Goal: Task Accomplishment & Management: Use online tool/utility

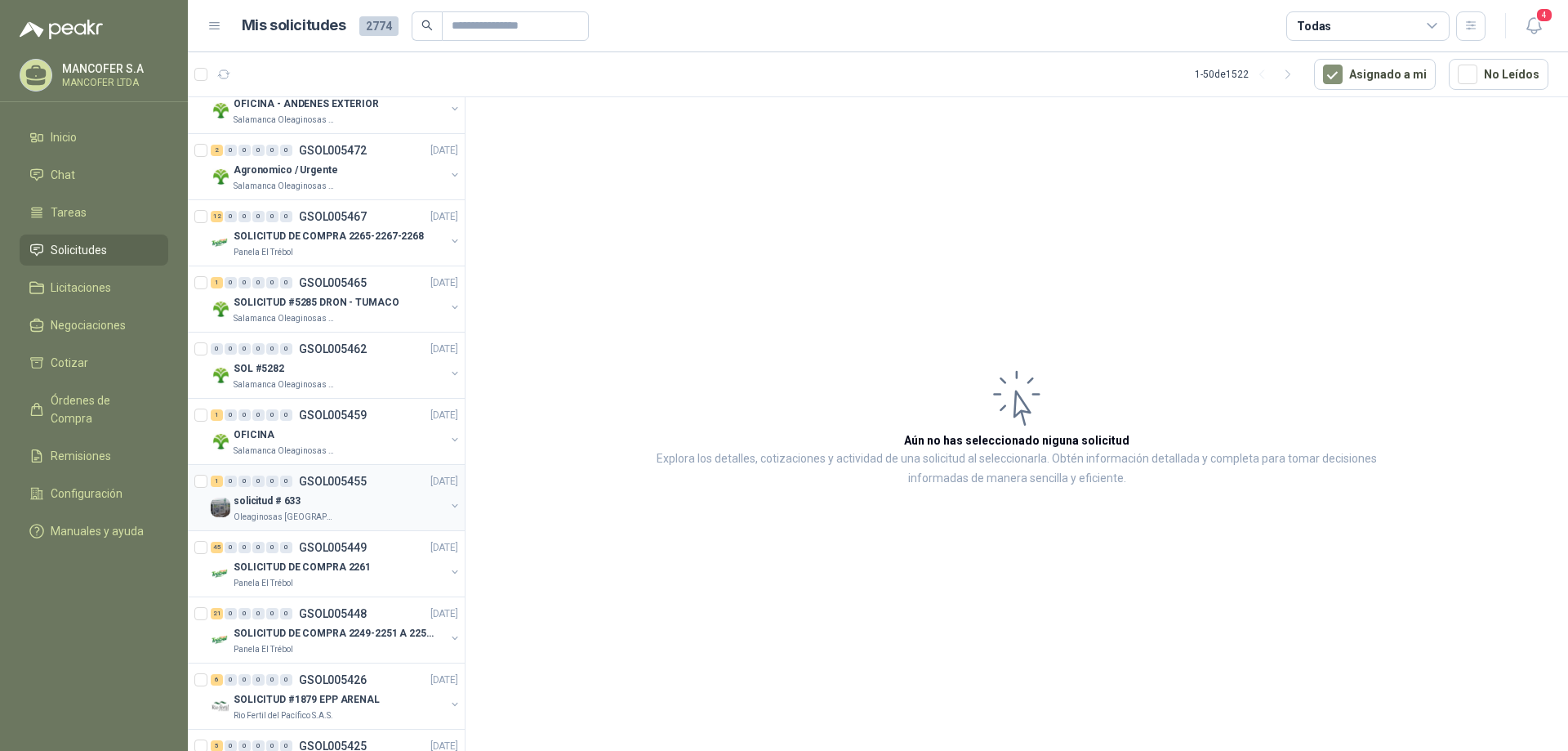
scroll to position [327, 0]
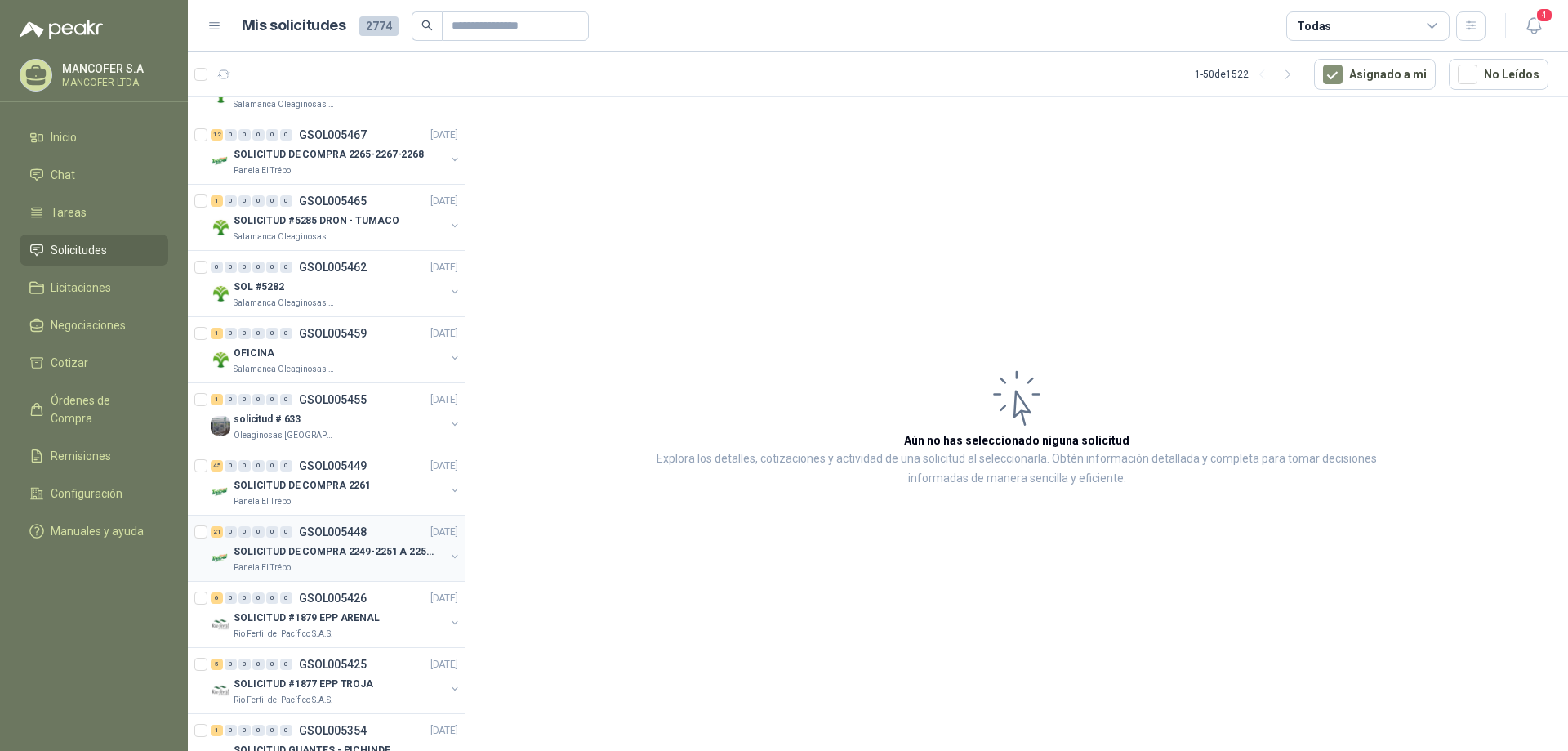
click at [387, 550] on p "SOLICITUD DE COMPRA 2249-2251 A 2256-2258 Y 2262" at bounding box center [334, 552] width 203 height 15
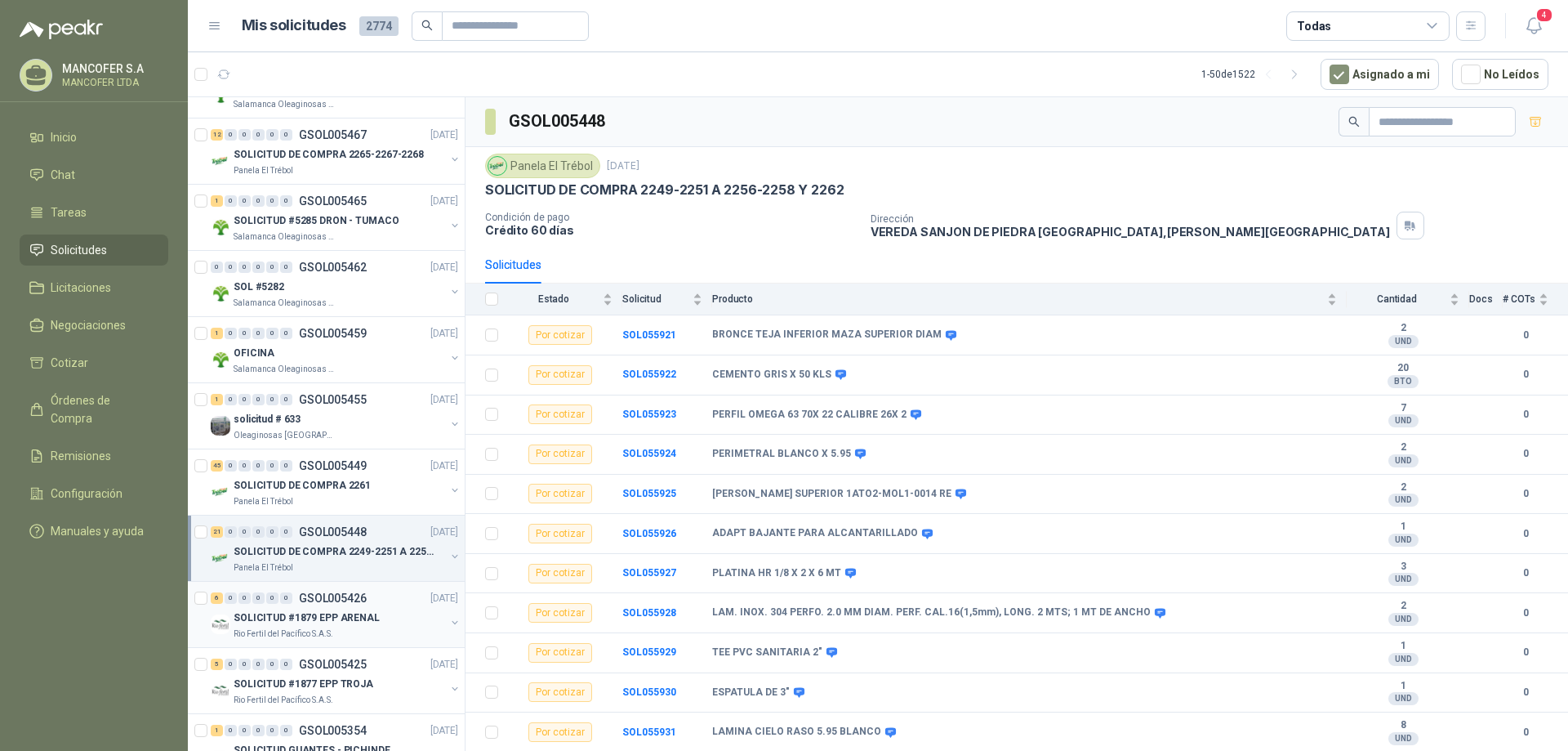
click at [371, 604] on div "6 0 0 0 0 0 GSOL005426 [DATE]" at bounding box center [336, 598] width 250 height 20
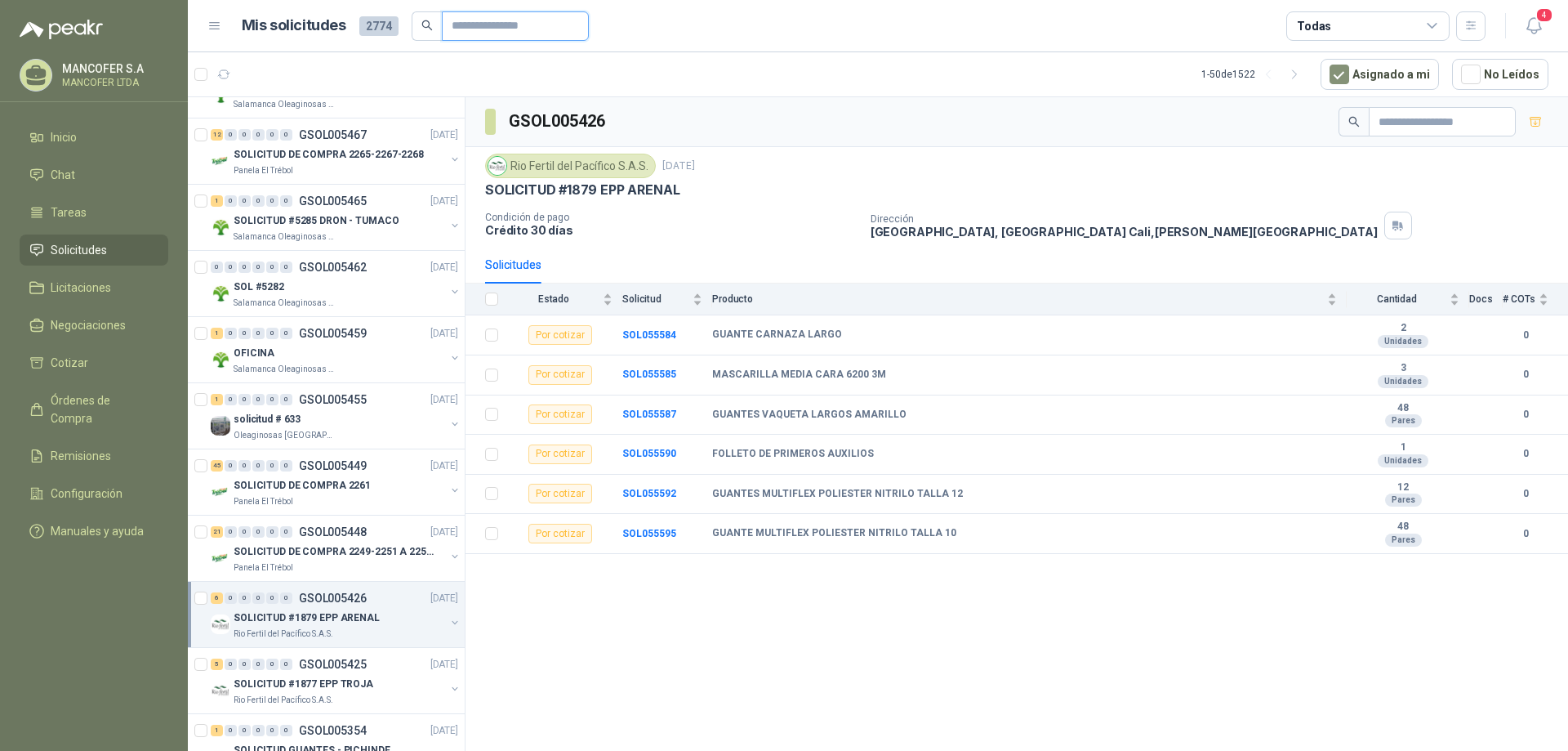
click at [488, 24] on input "text" at bounding box center [508, 26] width 114 height 27
type input "*****"
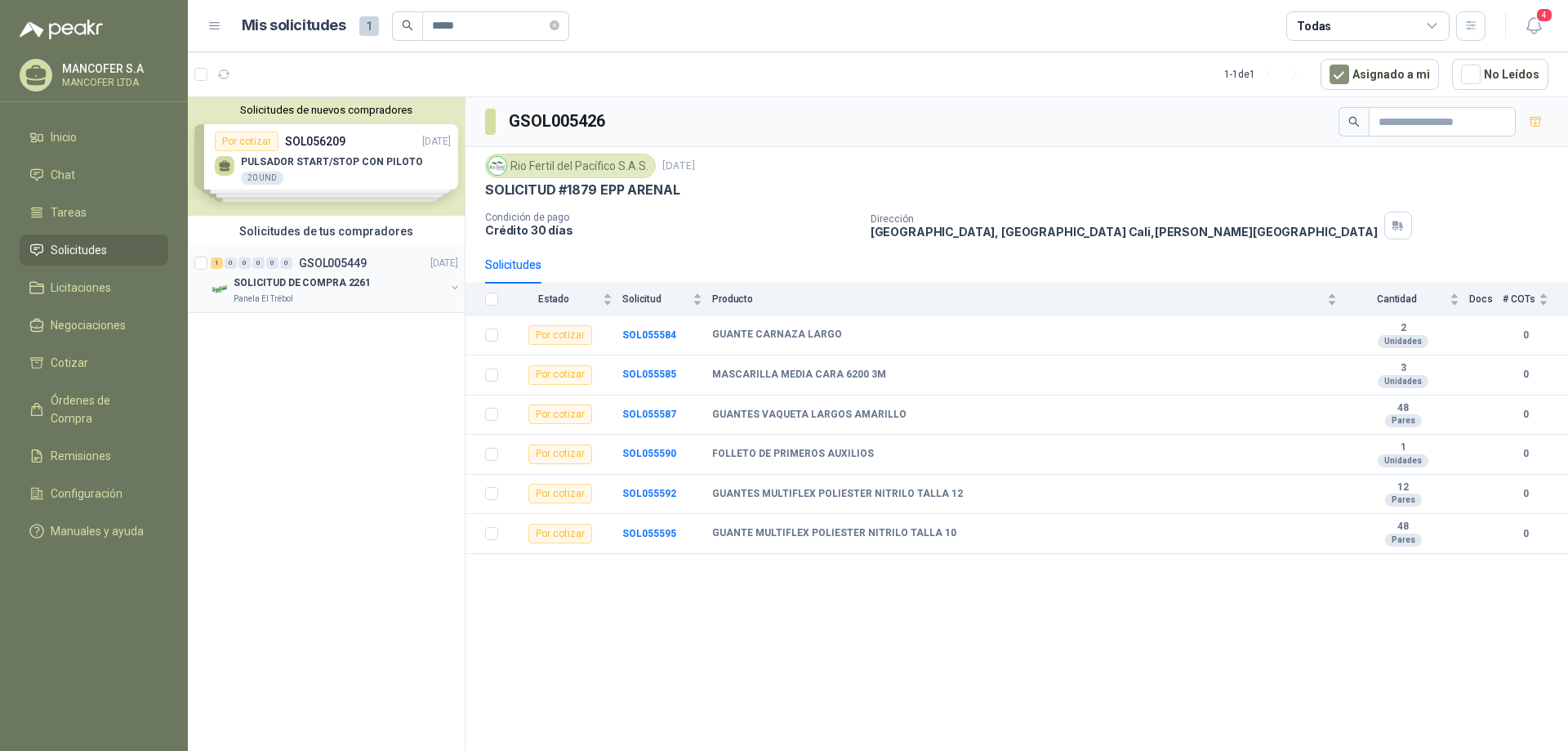
click at [391, 279] on div "SOLICITUD DE COMPRA 2261" at bounding box center [339, 282] width 212 height 20
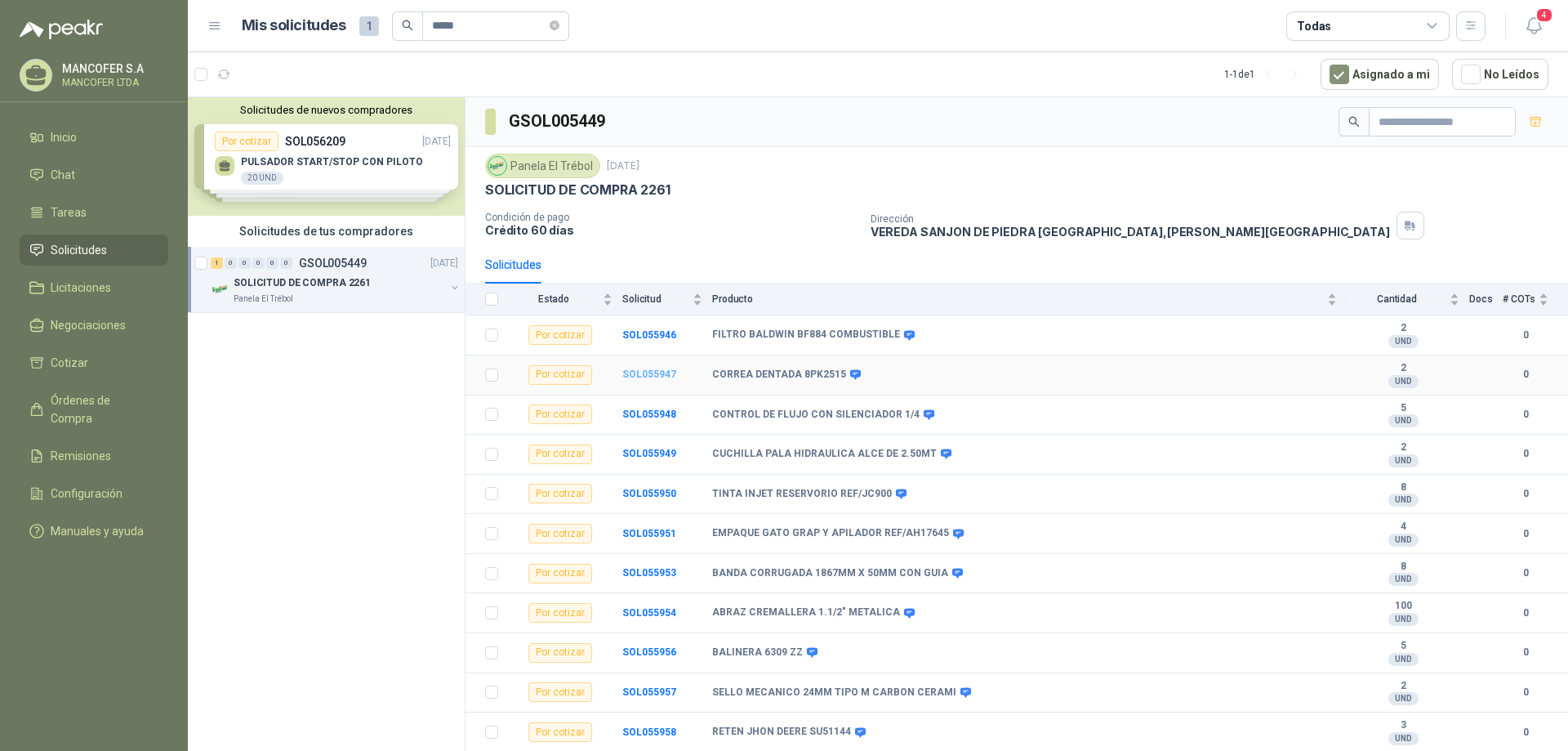
click at [643, 372] on b "SOL055947" at bounding box center [649, 374] width 54 height 11
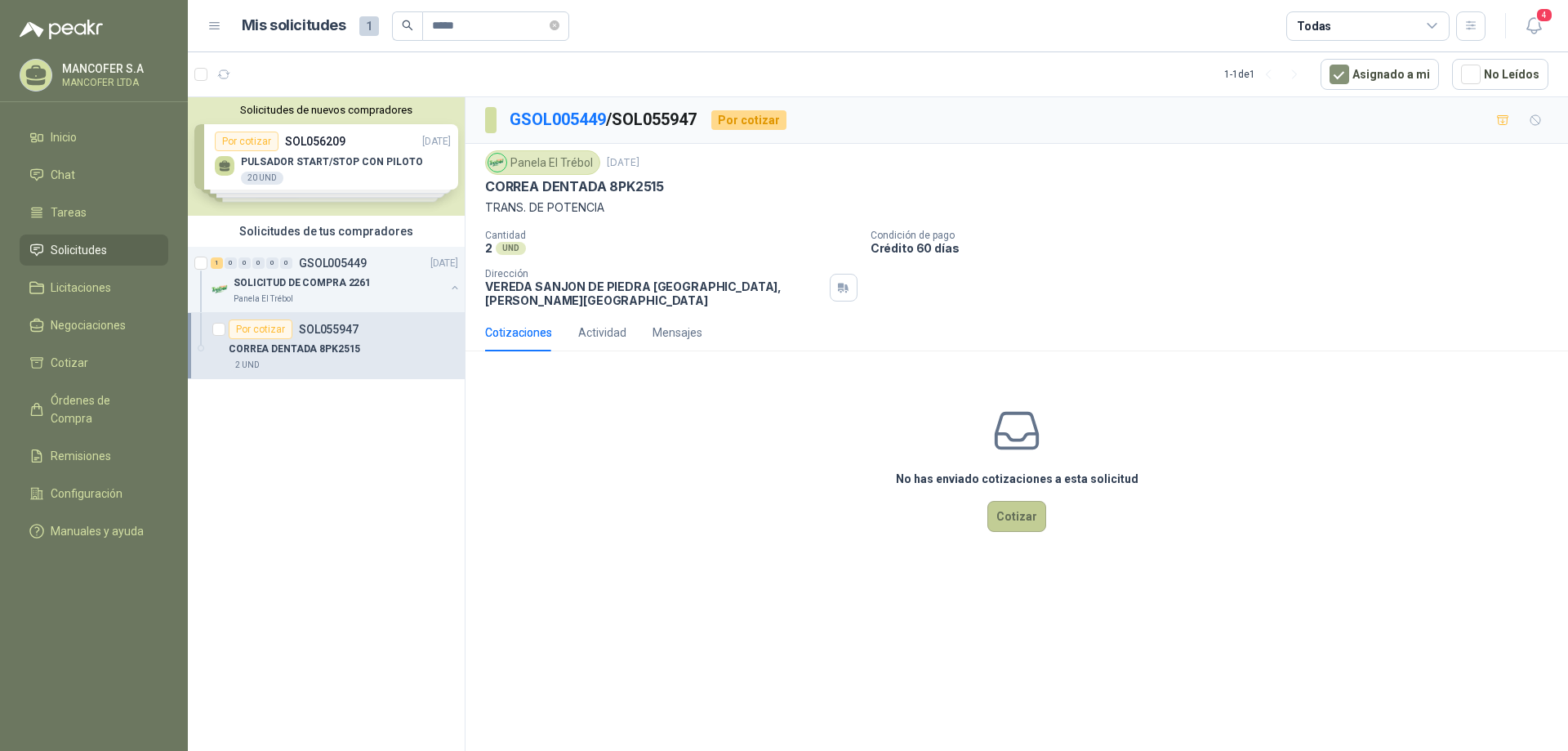
click at [1017, 507] on button "Cotizar" at bounding box center [1017, 516] width 59 height 31
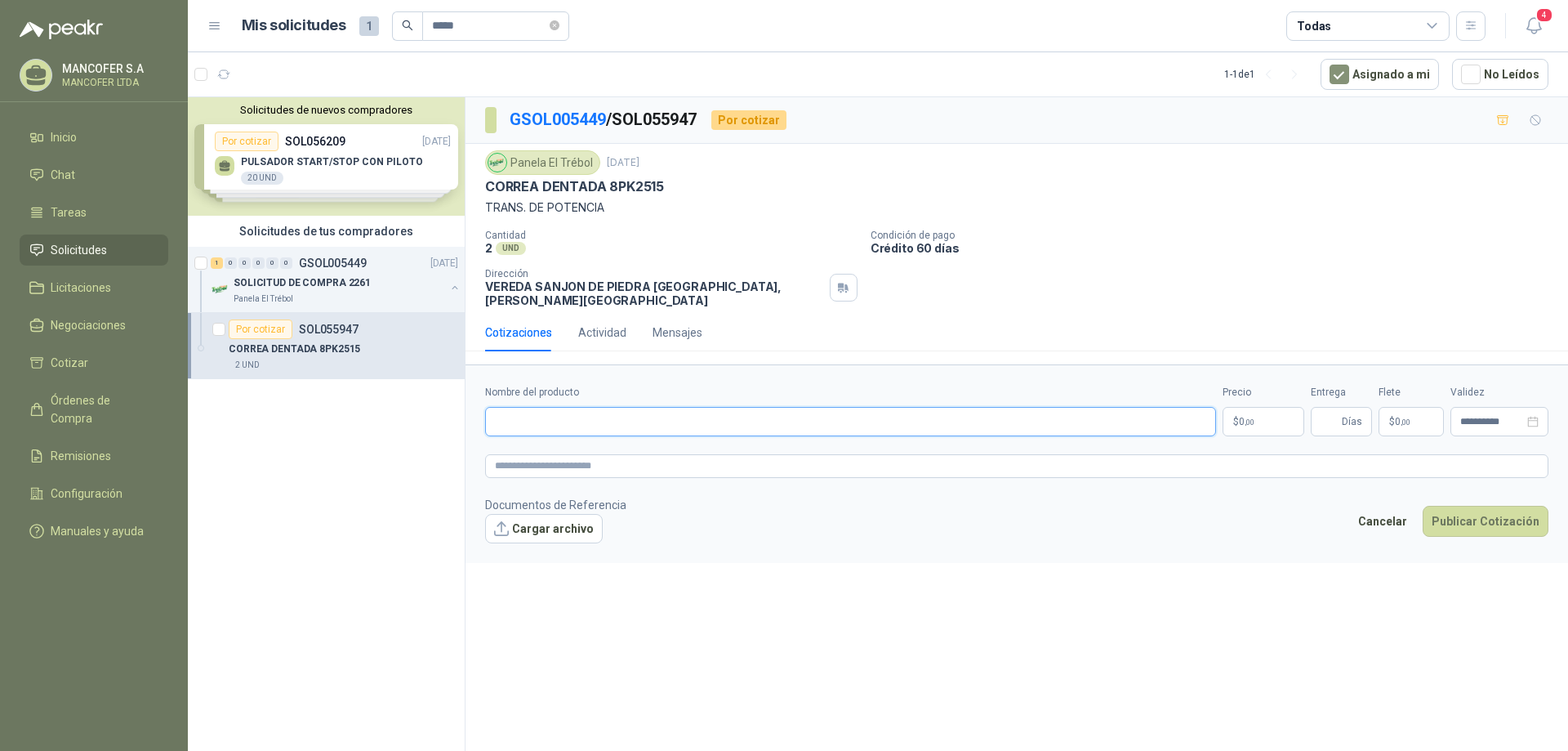
click at [786, 417] on input "Nombre del producto" at bounding box center [850, 421] width 731 height 29
drag, startPoint x: 684, startPoint y: 199, endPoint x: 589, endPoint y: 189, distance: 95.5
click at [589, 189] on div "Panela El Trébol [DATE] [PERSON_NAME] DENTADA 8PK2515 TRANS. DE POTENCIA" at bounding box center [1017, 183] width 1063 height 66
click at [639, 203] on p "TRANS. DE POTENCIA" at bounding box center [1017, 207] width 1063 height 18
drag, startPoint x: 489, startPoint y: 187, endPoint x: 670, endPoint y: 187, distance: 181.0
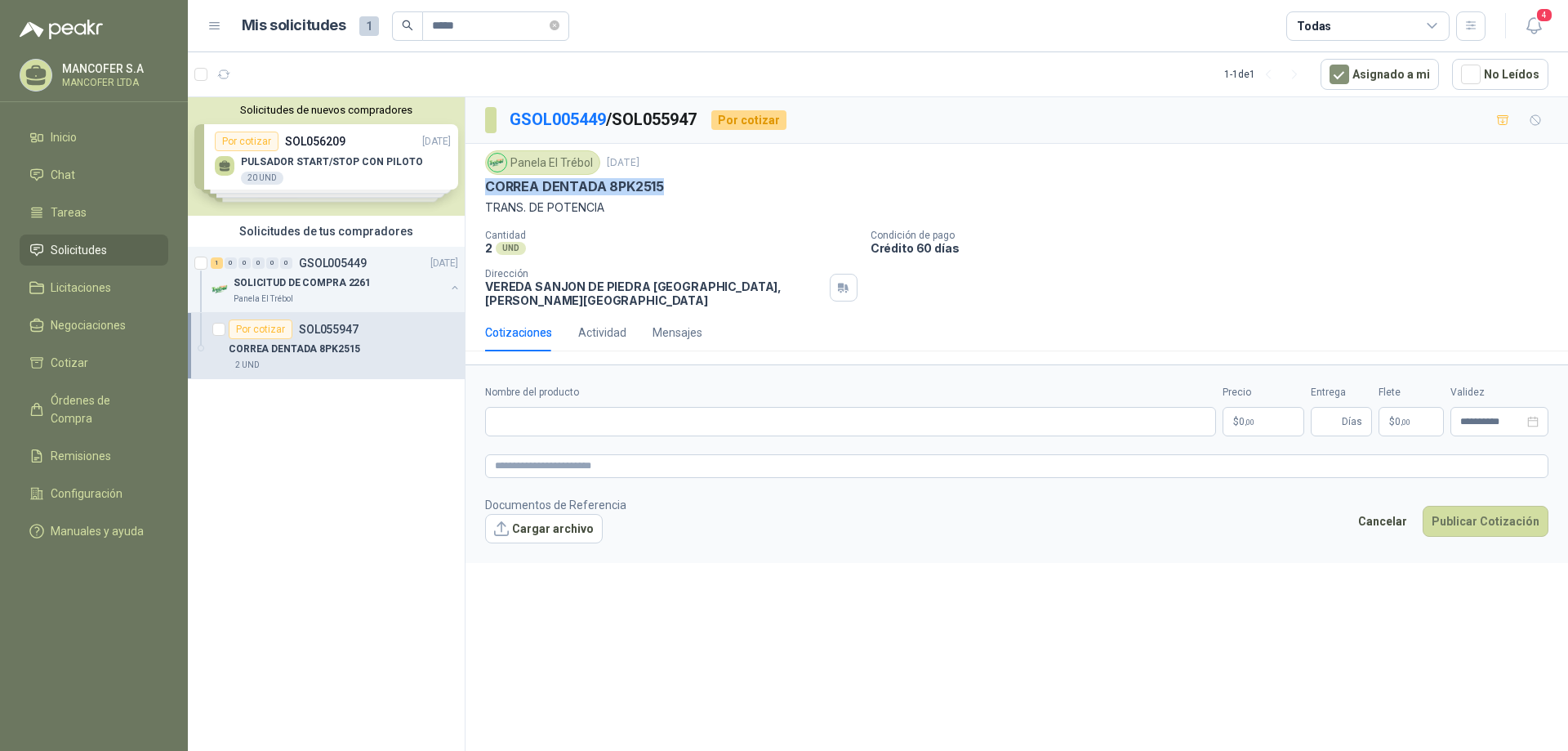
click at [670, 187] on div "CORREA DENTADA 8PK2515" at bounding box center [1017, 187] width 1063 height 17
copy p "CORREA DENTADA 8PK2515"
click at [623, 424] on input "Nombre del producto" at bounding box center [850, 421] width 731 height 29
paste input "**********"
type input "**********"
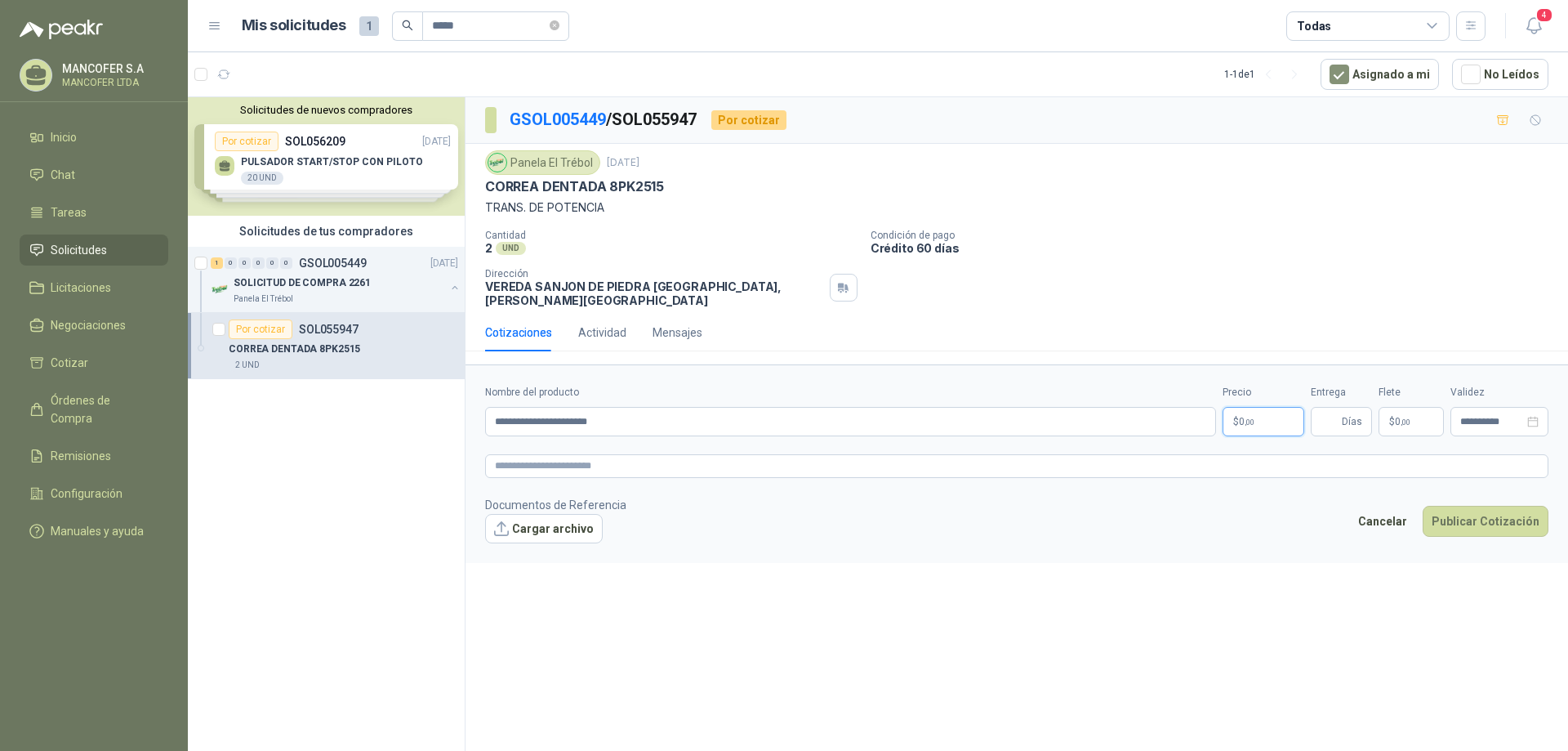
click at [1235, 414] on p "$ 0 ,00" at bounding box center [1263, 421] width 81 height 29
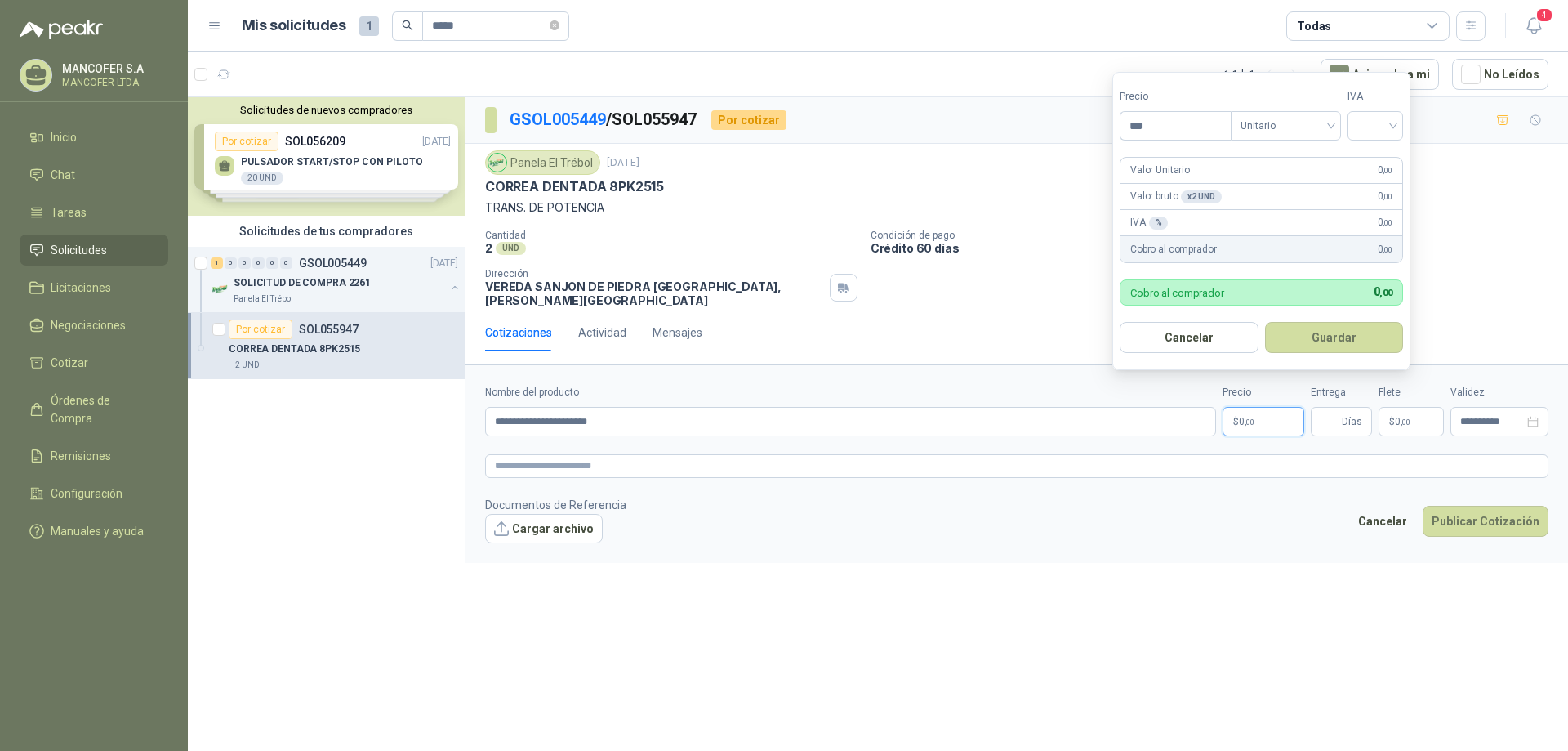
drag, startPoint x: 1189, startPoint y: 129, endPoint x: 1079, endPoint y: 129, distance: 110.0
click at [1079, 129] on body "MANCOFER S.A MANCOFER LTDA Inicio Chat Tareas Solicitudes Licitaciones Negociac…" at bounding box center [784, 376] width 1568 height 751
type input "*********"
click at [1379, 221] on div "IVA % 0 ,00" at bounding box center [1261, 223] width 282 height 26
click at [1154, 226] on div "%" at bounding box center [1159, 222] width 20 height 13
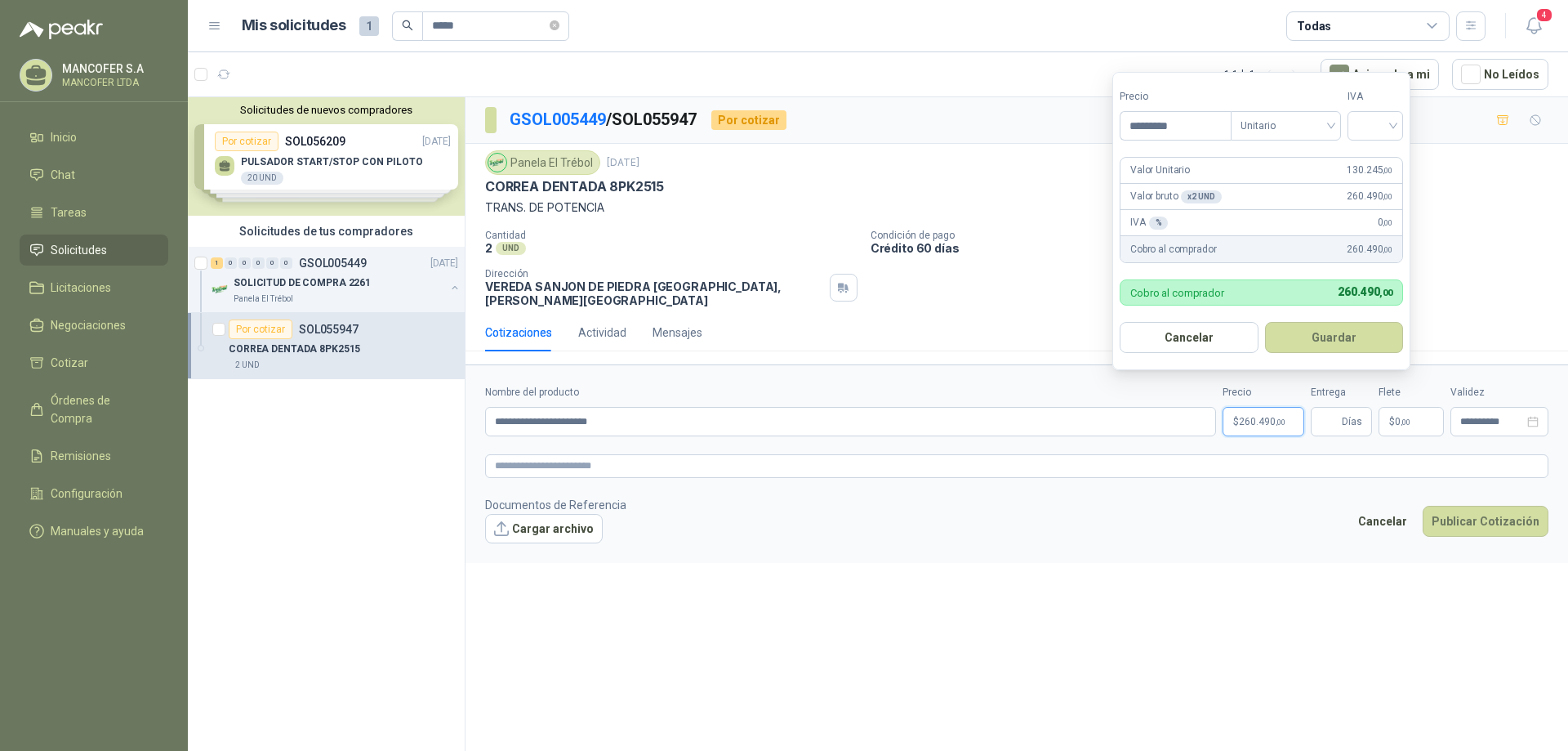
click at [1144, 221] on p "IVA %" at bounding box center [1150, 223] width 38 height 15
click at [1158, 224] on div "%" at bounding box center [1159, 222] width 20 height 13
click at [1379, 129] on input "search" at bounding box center [1375, 124] width 36 height 25
click at [1382, 160] on div "19%" at bounding box center [1379, 159] width 30 height 18
click at [1368, 339] on button "Guardar" at bounding box center [1337, 337] width 141 height 31
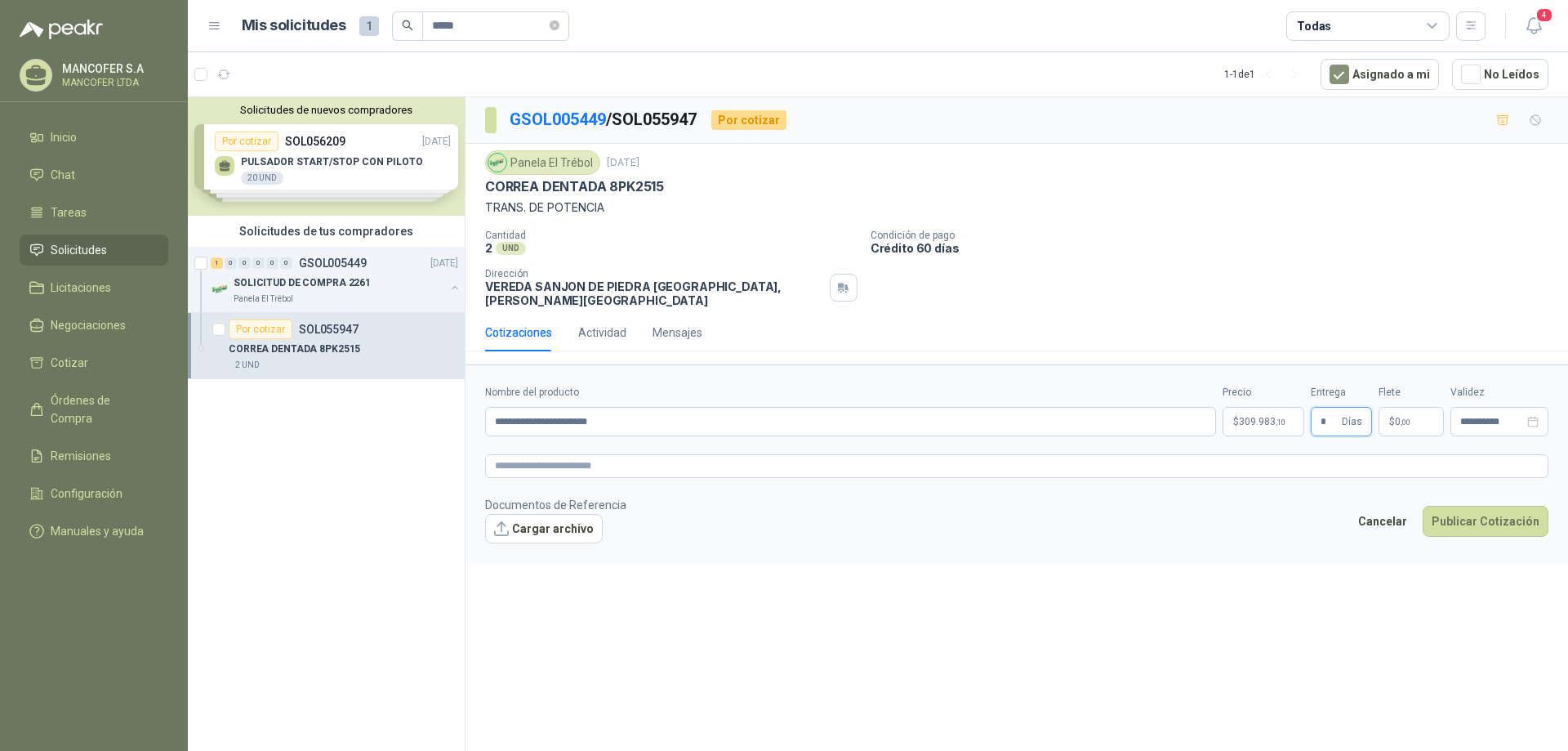
type input "*"
click at [1415, 406] on p "$ 0 ,00" at bounding box center [1411, 421] width 65 height 29
click at [1354, 243] on div "Flex" at bounding box center [1319, 242] width 79 height 29
type input "***"
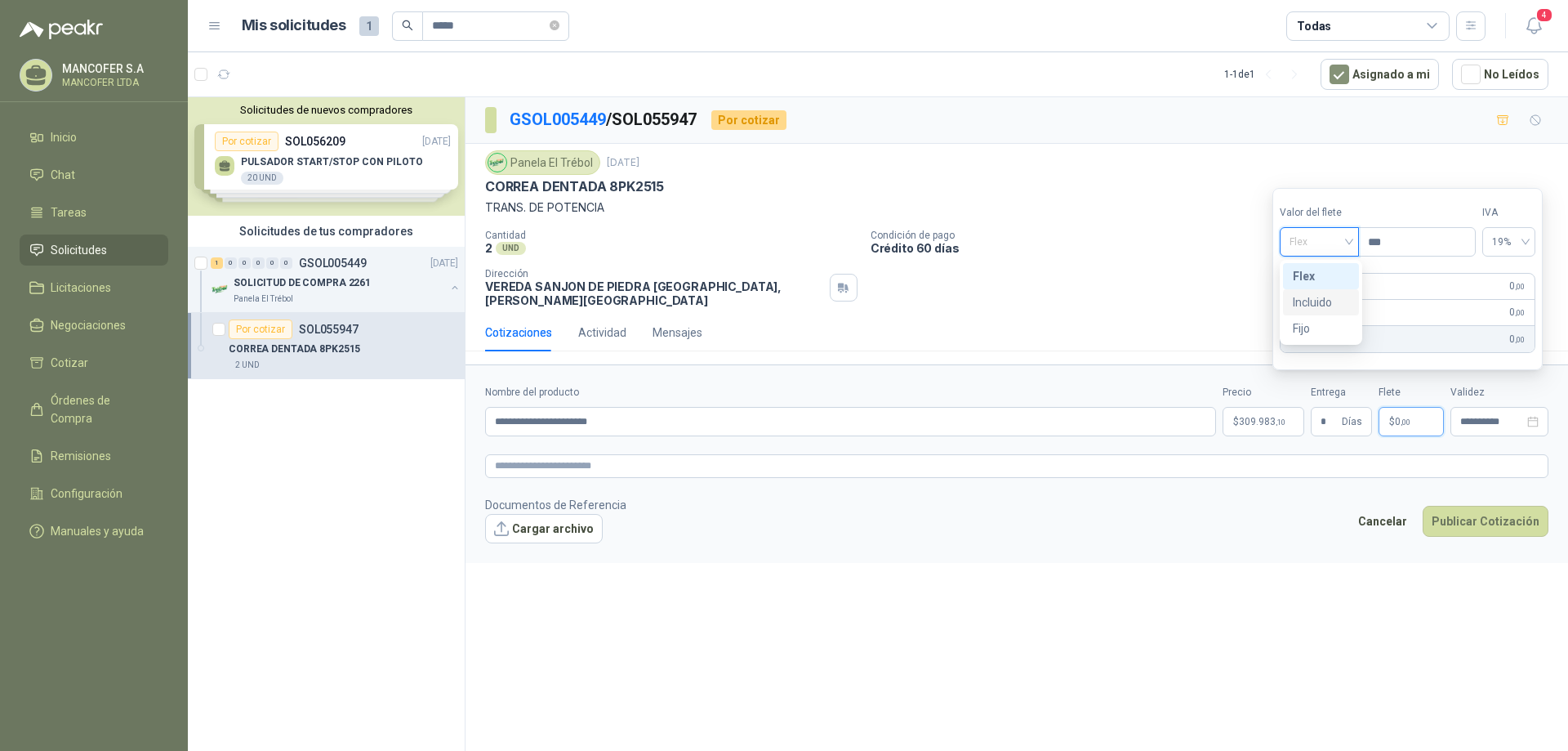
click at [1334, 297] on div "Incluido" at bounding box center [1321, 302] width 57 height 18
click at [1518, 471] on form "**********" at bounding box center [1017, 463] width 1102 height 198
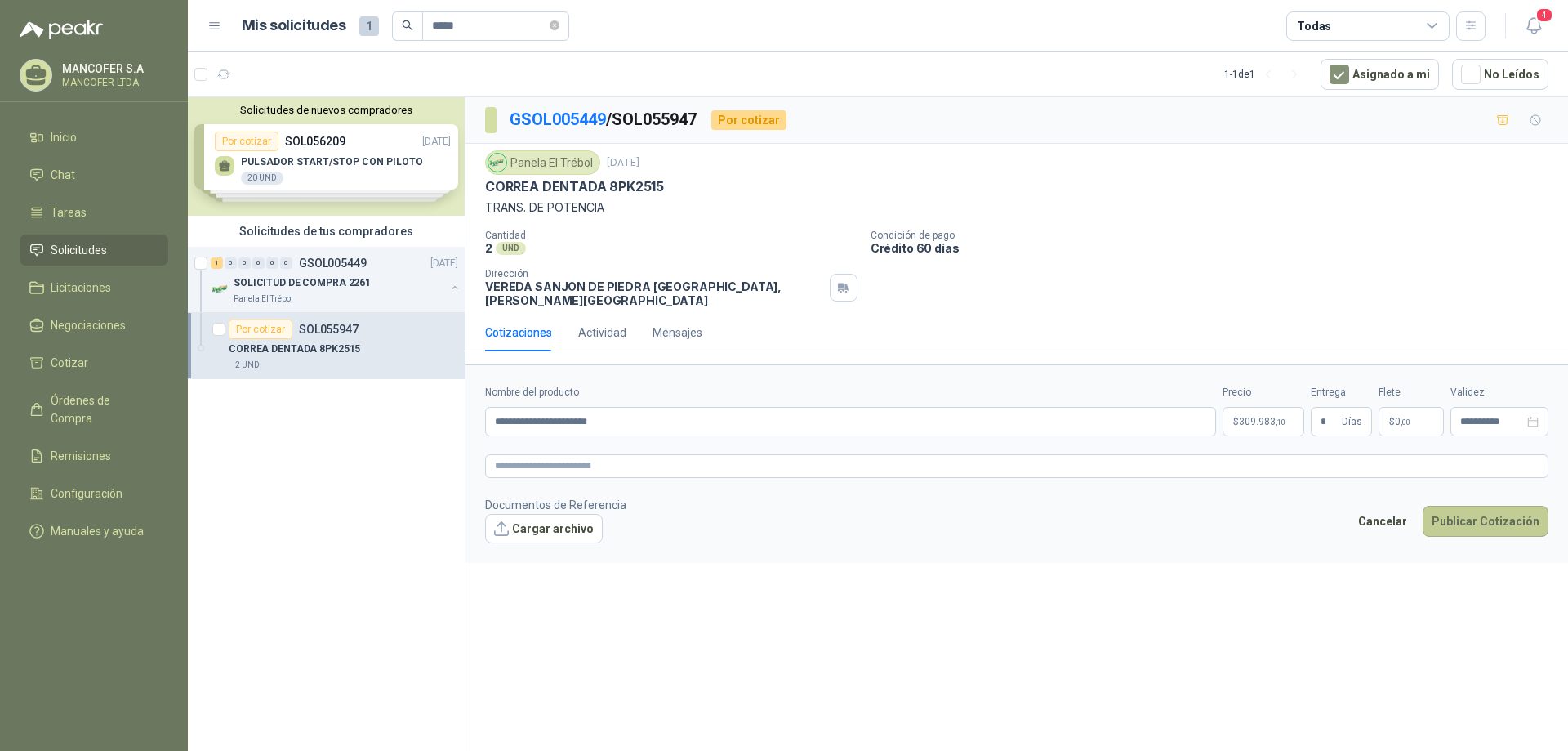
click at [1504, 515] on button "Publicar Cotización" at bounding box center [1486, 521] width 126 height 31
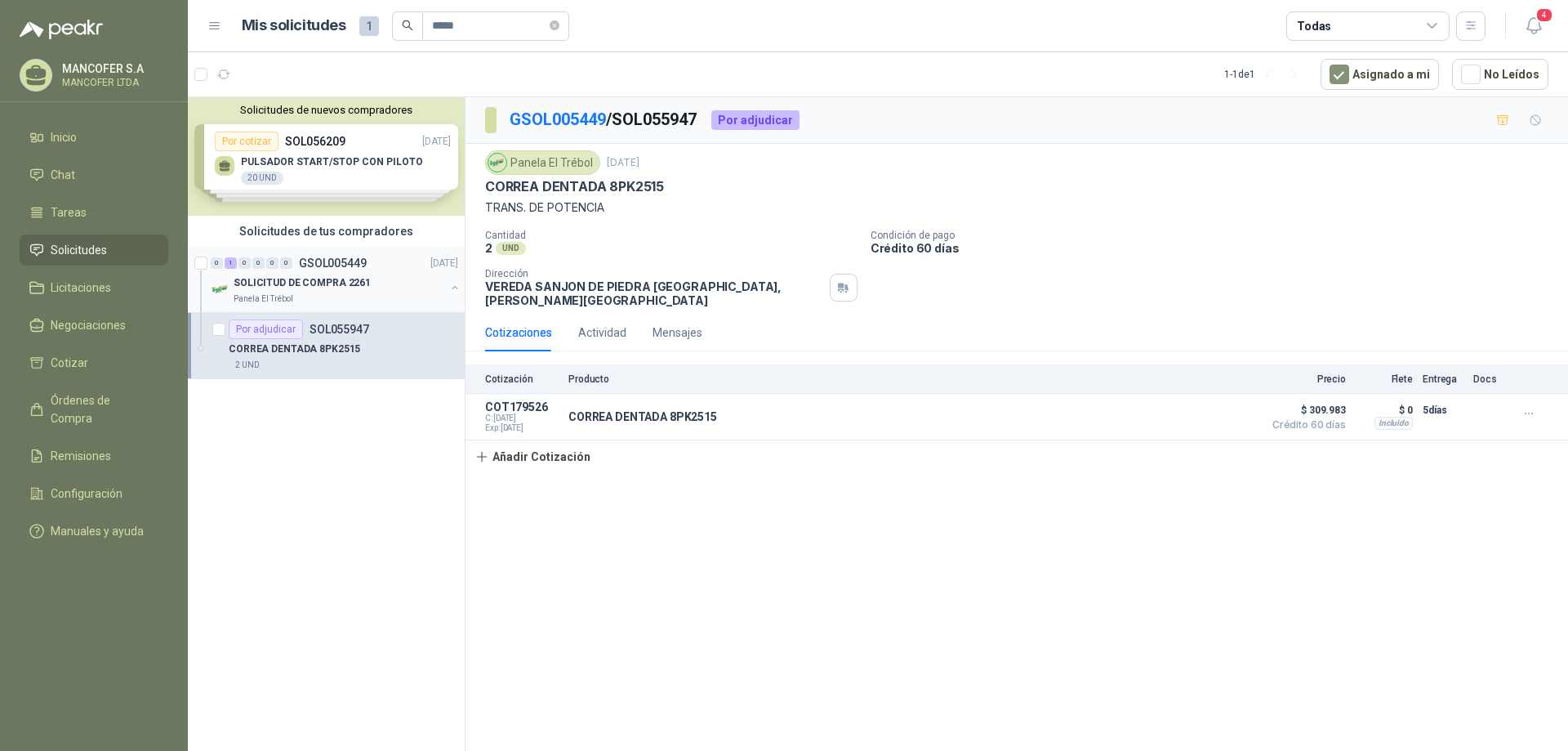
click at [322, 281] on p "SOLICITUD DE COMPRA 2261" at bounding box center [302, 283] width 137 height 15
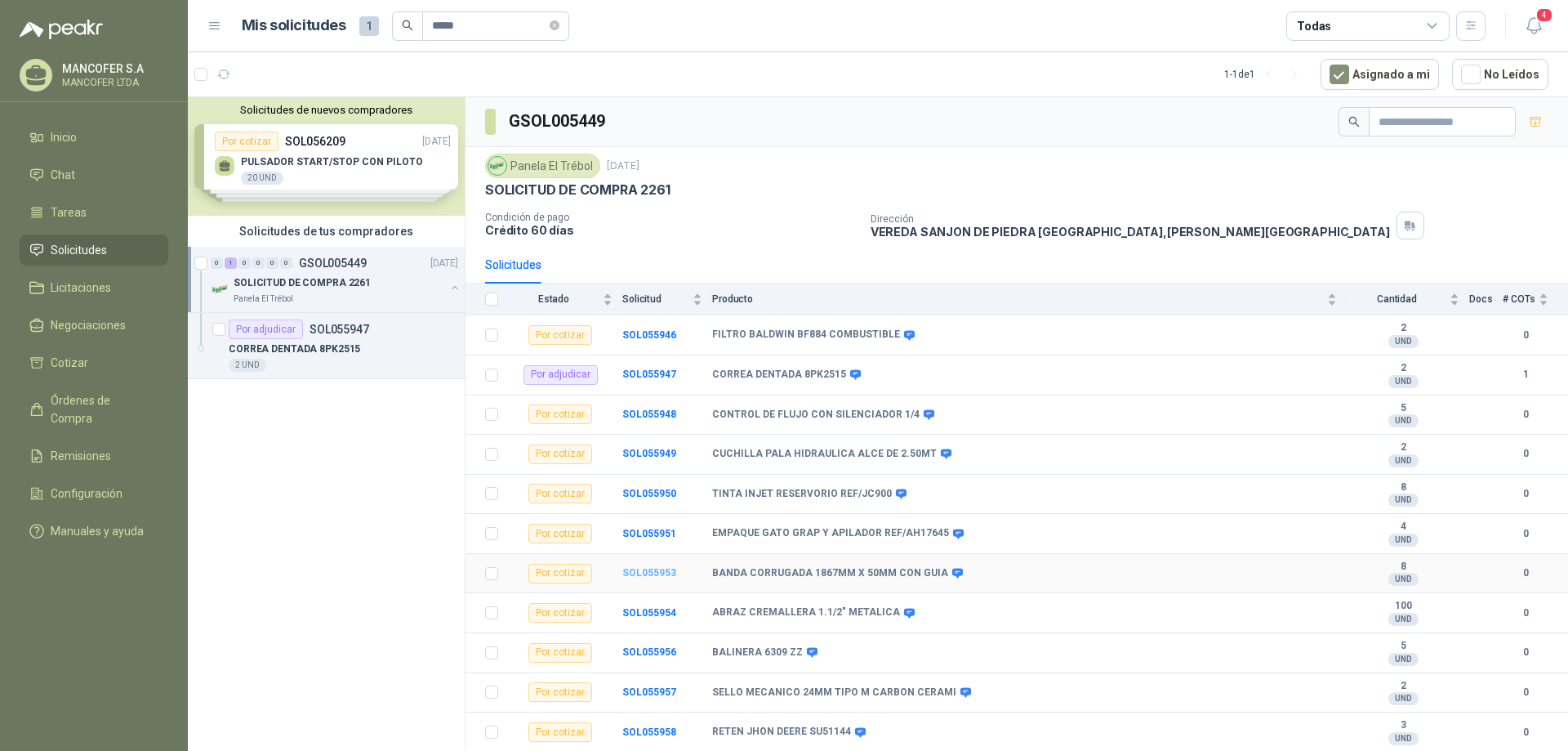
click at [652, 577] on b "SOL055953" at bounding box center [649, 572] width 54 height 11
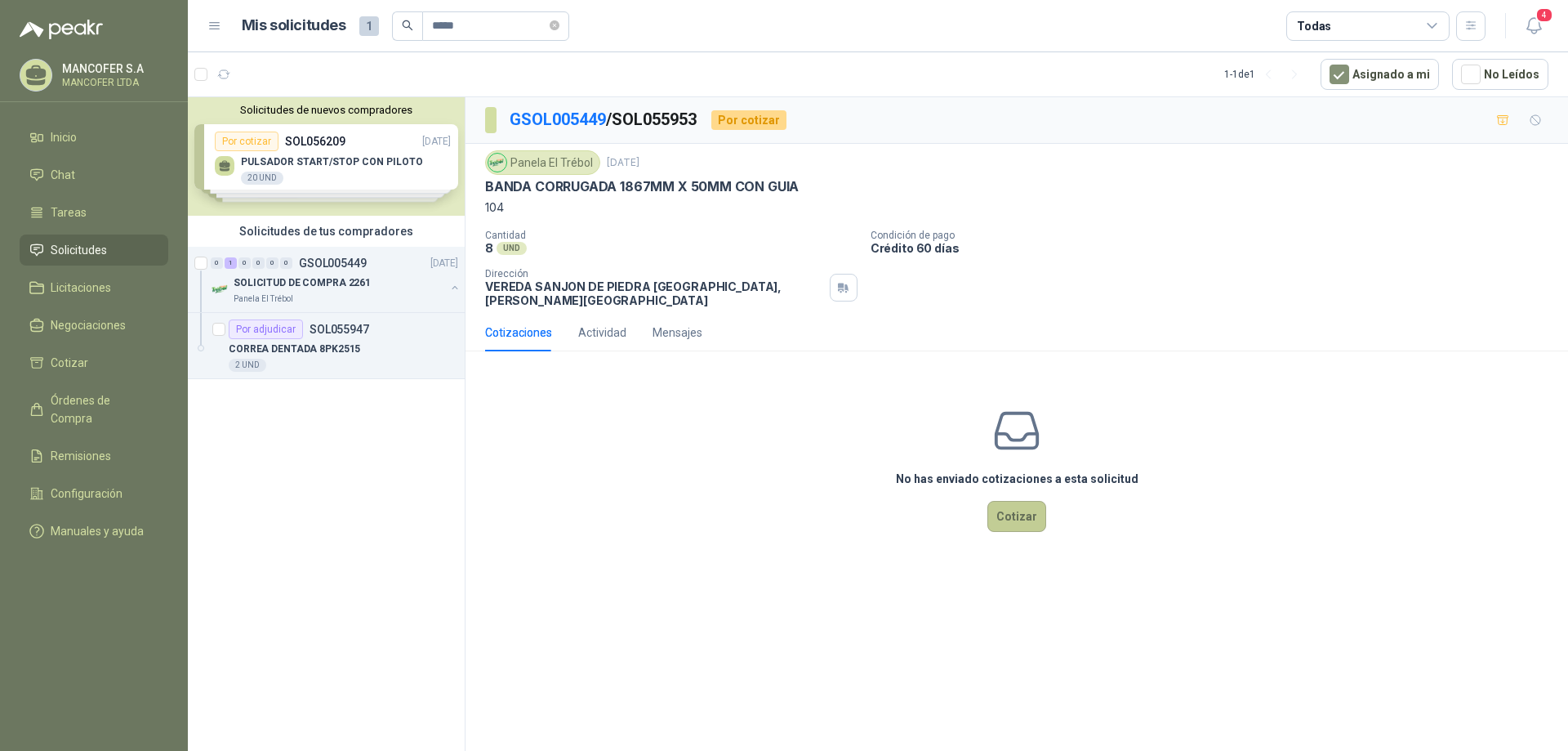
click at [1012, 502] on button "Cotizar" at bounding box center [1017, 516] width 59 height 31
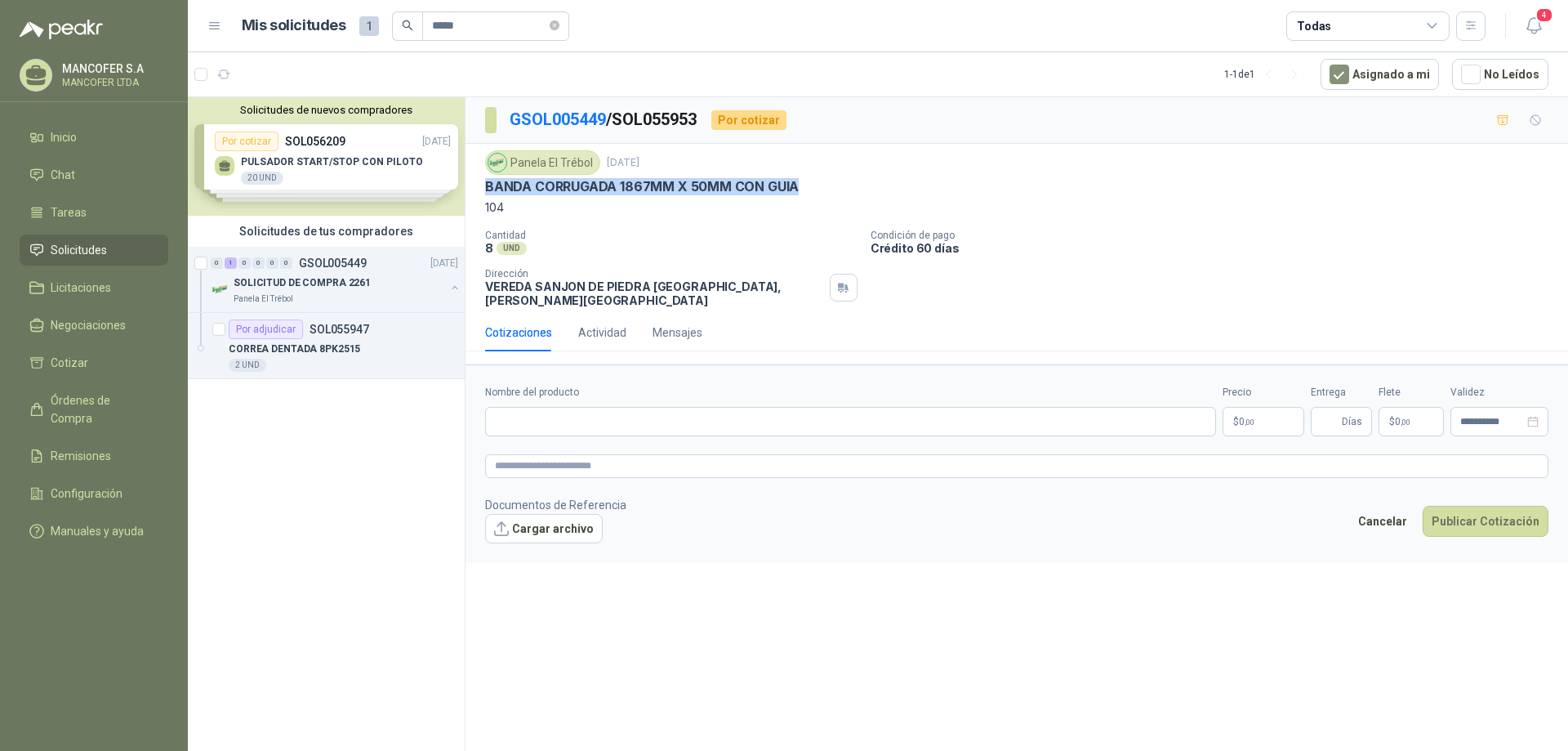
drag, startPoint x: 484, startPoint y: 186, endPoint x: 810, endPoint y: 189, distance: 326.0
click at [810, 189] on div "Panela El Trébol [DATE] BANDA CORRUGADA 1867MM X 50MM CON GUIA 104 Cantidad 8 U…" at bounding box center [1017, 229] width 1102 height 170
copy p "BANDA CORRUGADA 1867MM X 50MM CON GUIA"
click at [616, 415] on input "Nombre del producto" at bounding box center [850, 421] width 731 height 29
paste input "**********"
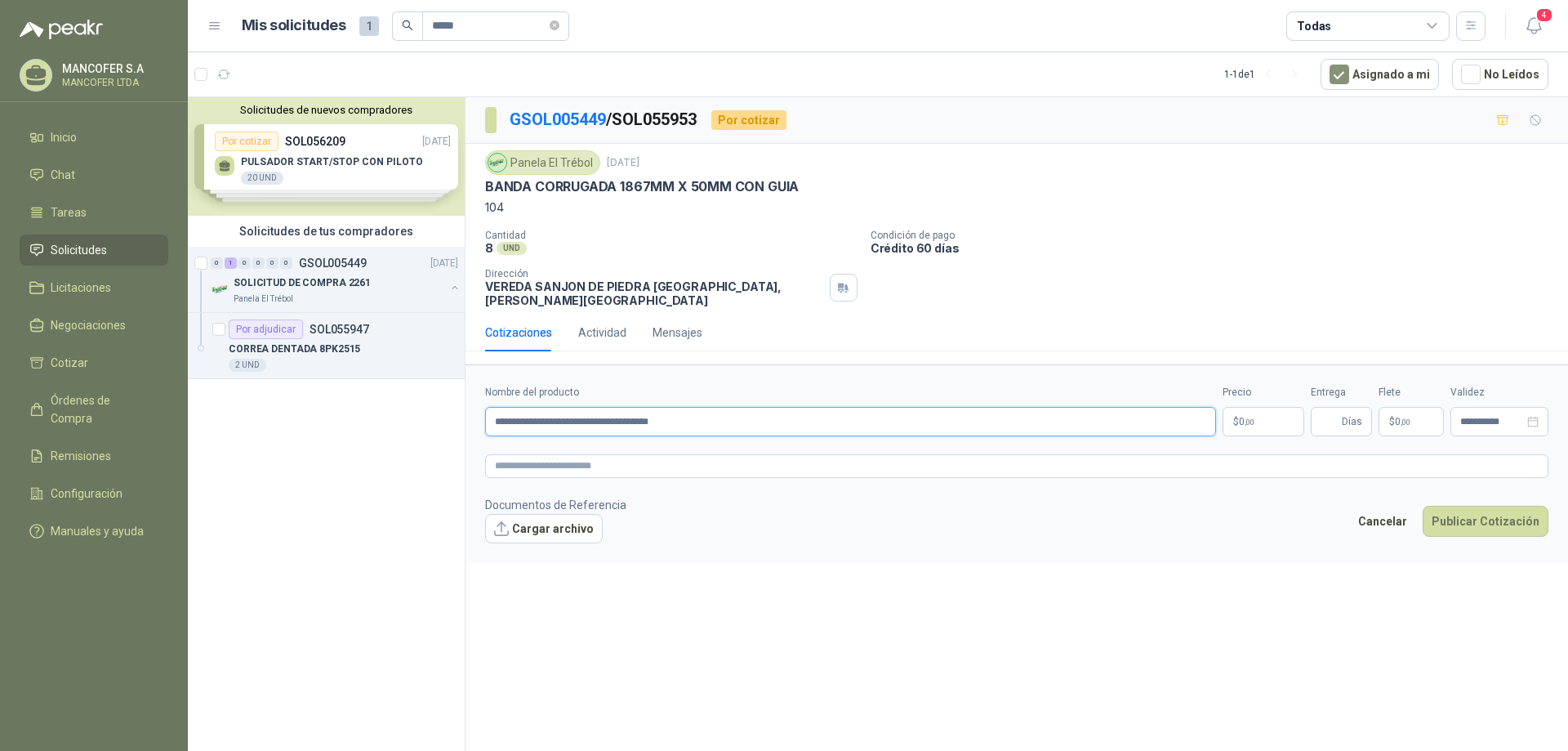
type input "**********"
click at [1245, 418] on span ",00" at bounding box center [1249, 422] width 9 height 9
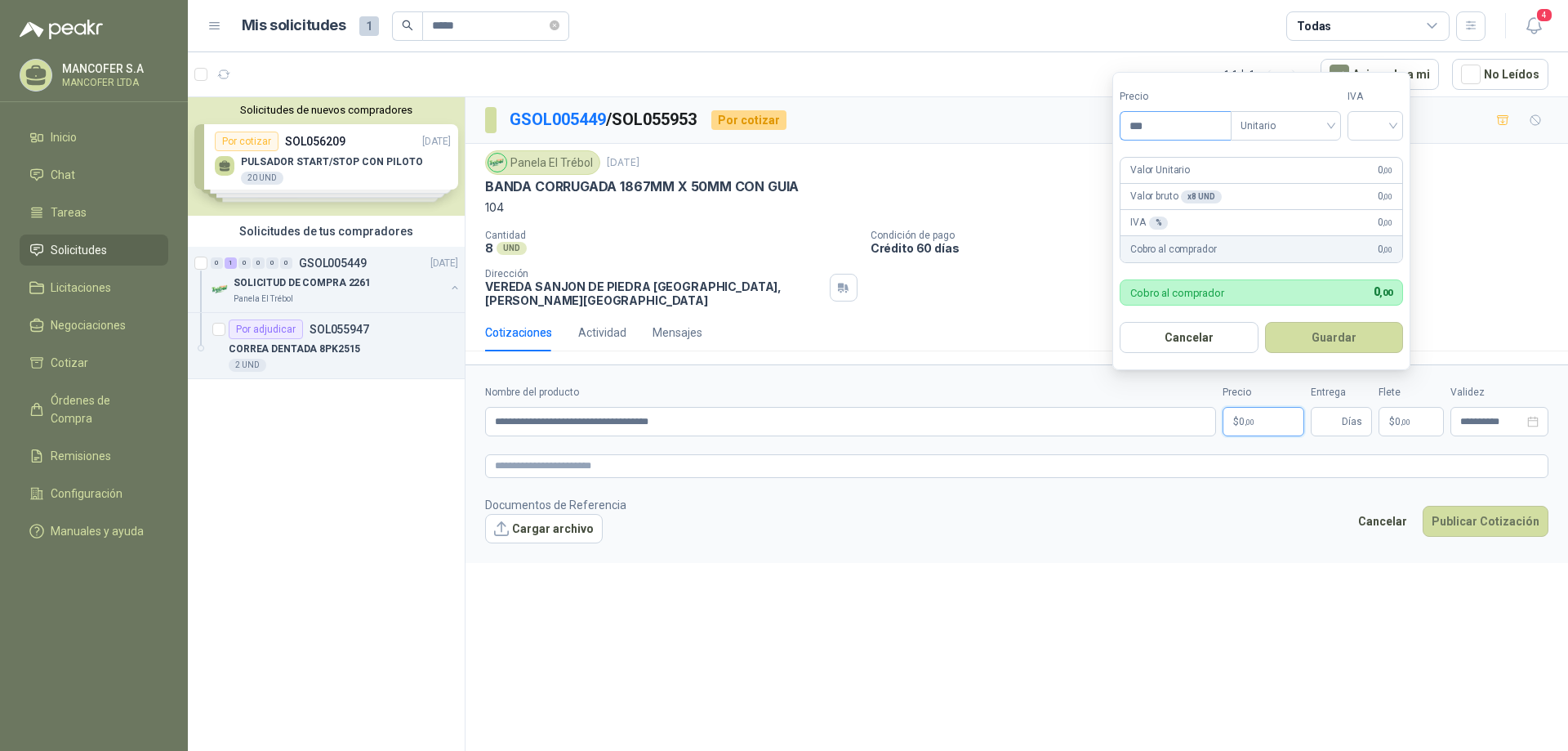
click at [1167, 131] on input "***" at bounding box center [1175, 126] width 111 height 27
type input "********"
click at [1393, 132] on input "search" at bounding box center [1375, 124] width 36 height 25
click at [1383, 165] on div "19%" at bounding box center [1379, 159] width 30 height 18
click at [1361, 333] on button "Guardar" at bounding box center [1337, 337] width 141 height 31
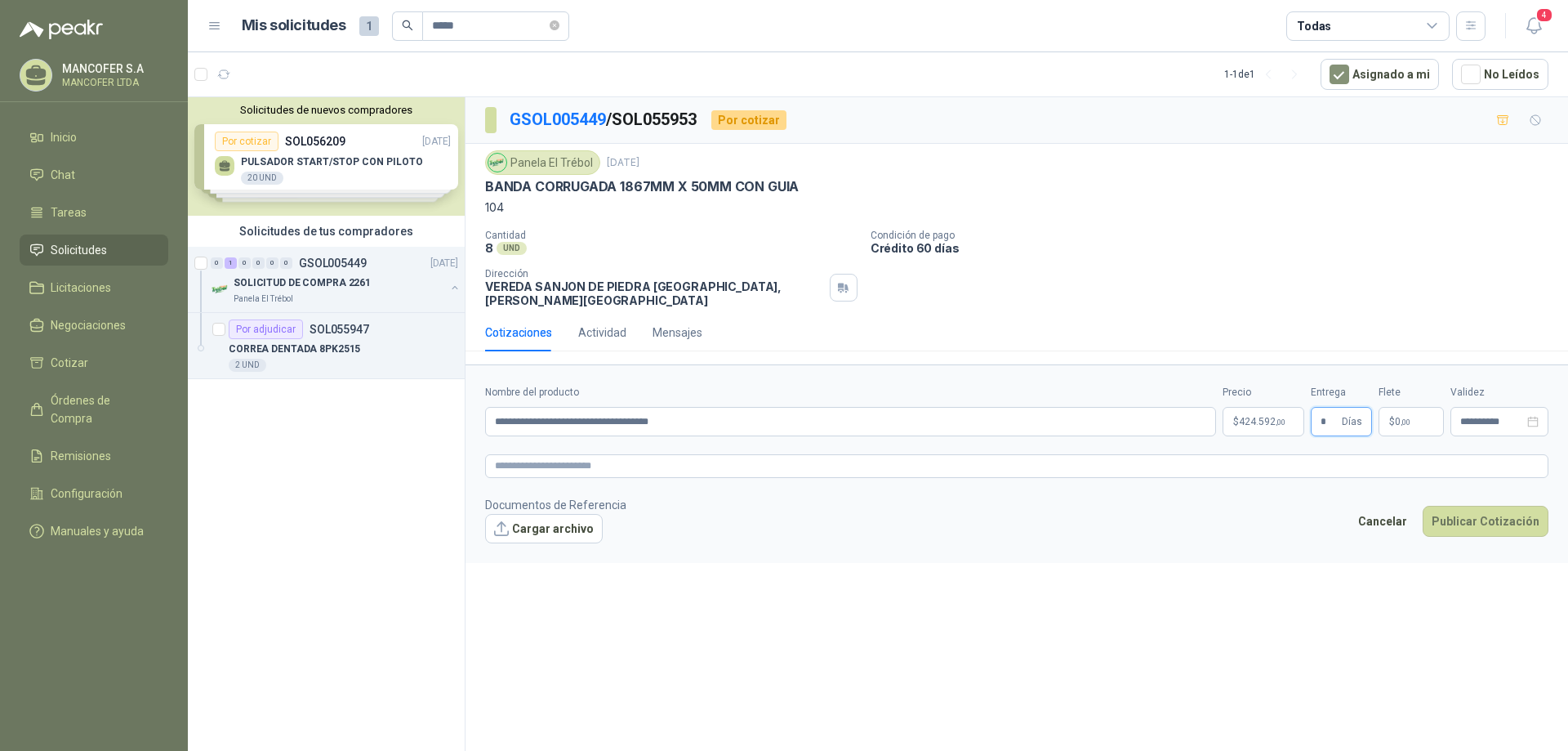
type input "*"
click at [1415, 413] on p "$ 0 ,00" at bounding box center [1411, 421] width 65 height 29
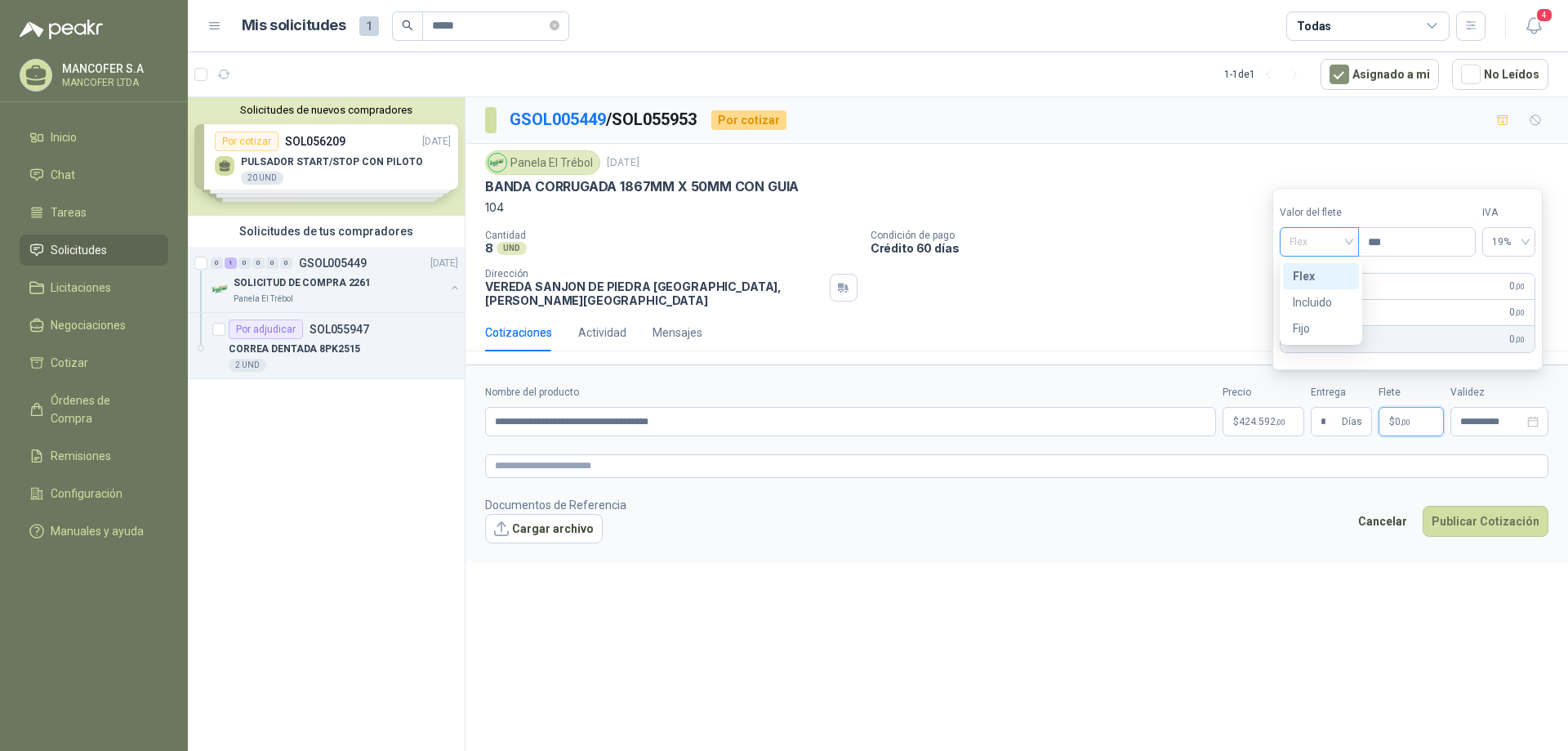
click at [1337, 246] on span "Flex" at bounding box center [1319, 242] width 60 height 25
click at [1337, 302] on div "Incluido" at bounding box center [1321, 302] width 57 height 18
click at [1262, 520] on footer "Documentos de Referencia Cargar archivo Cancelar Publicar Cotización" at bounding box center [1017, 519] width 1063 height 47
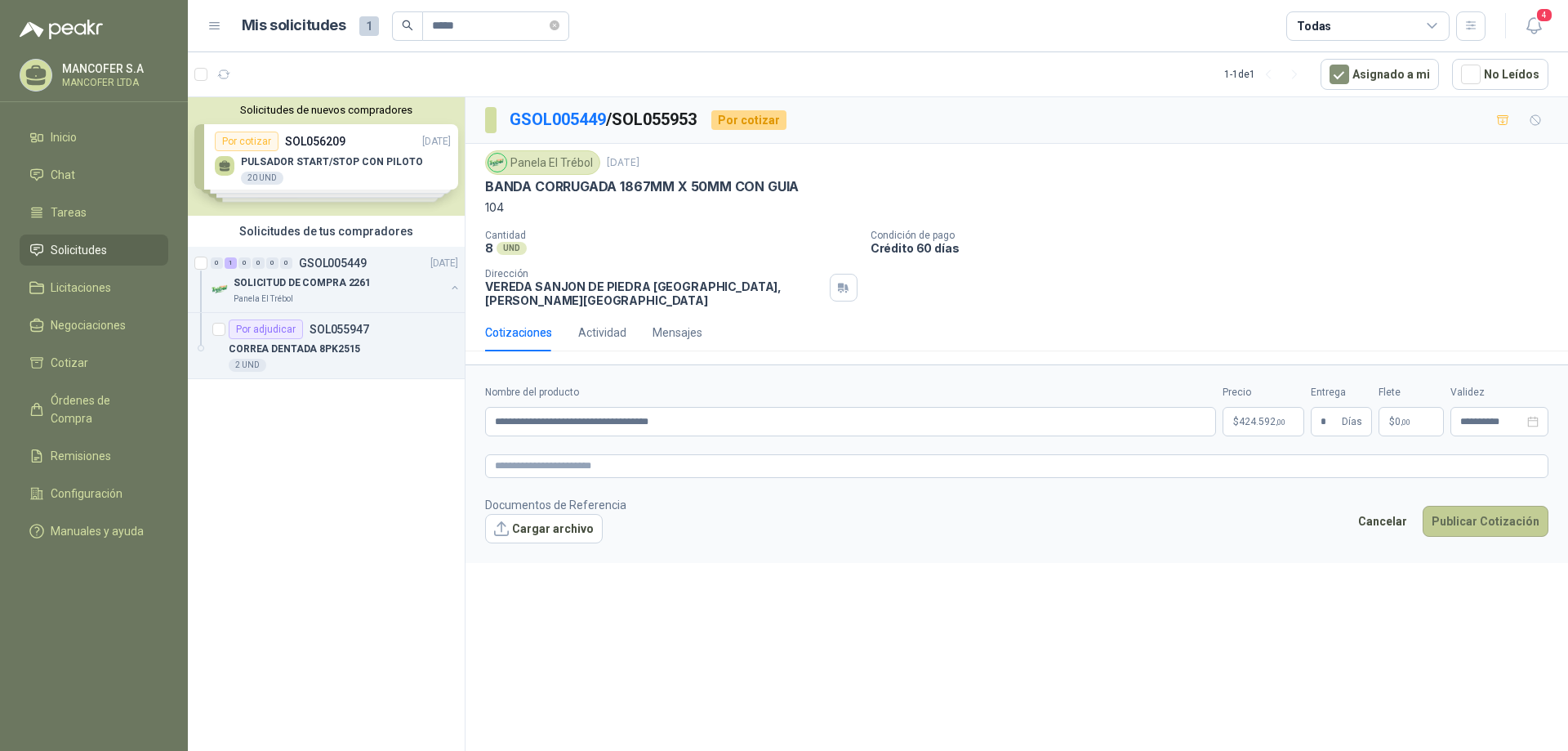
click at [1505, 508] on button "Publicar Cotización" at bounding box center [1486, 521] width 126 height 31
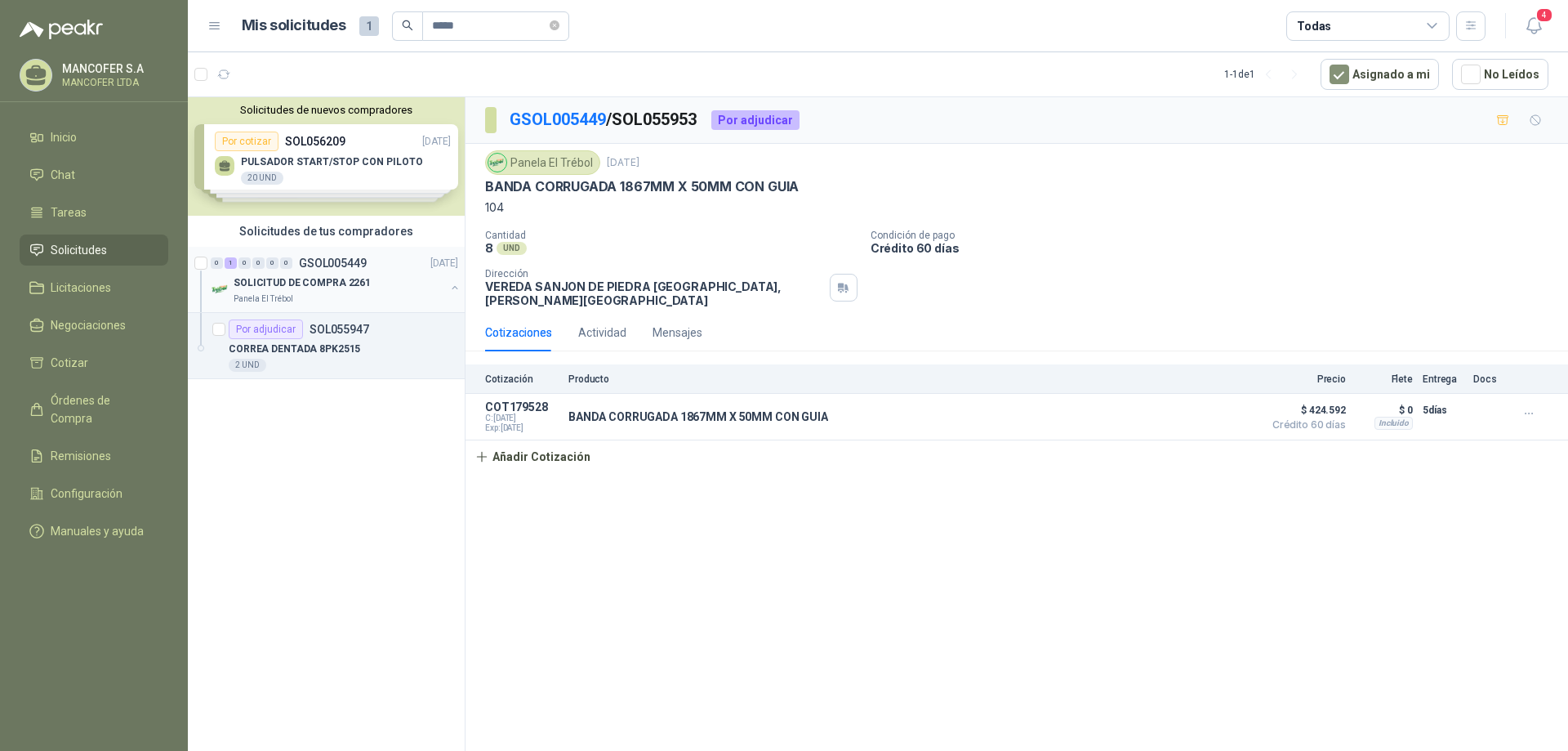
click at [362, 273] on div "SOLICITUD DE COMPRA 2261" at bounding box center [339, 282] width 212 height 20
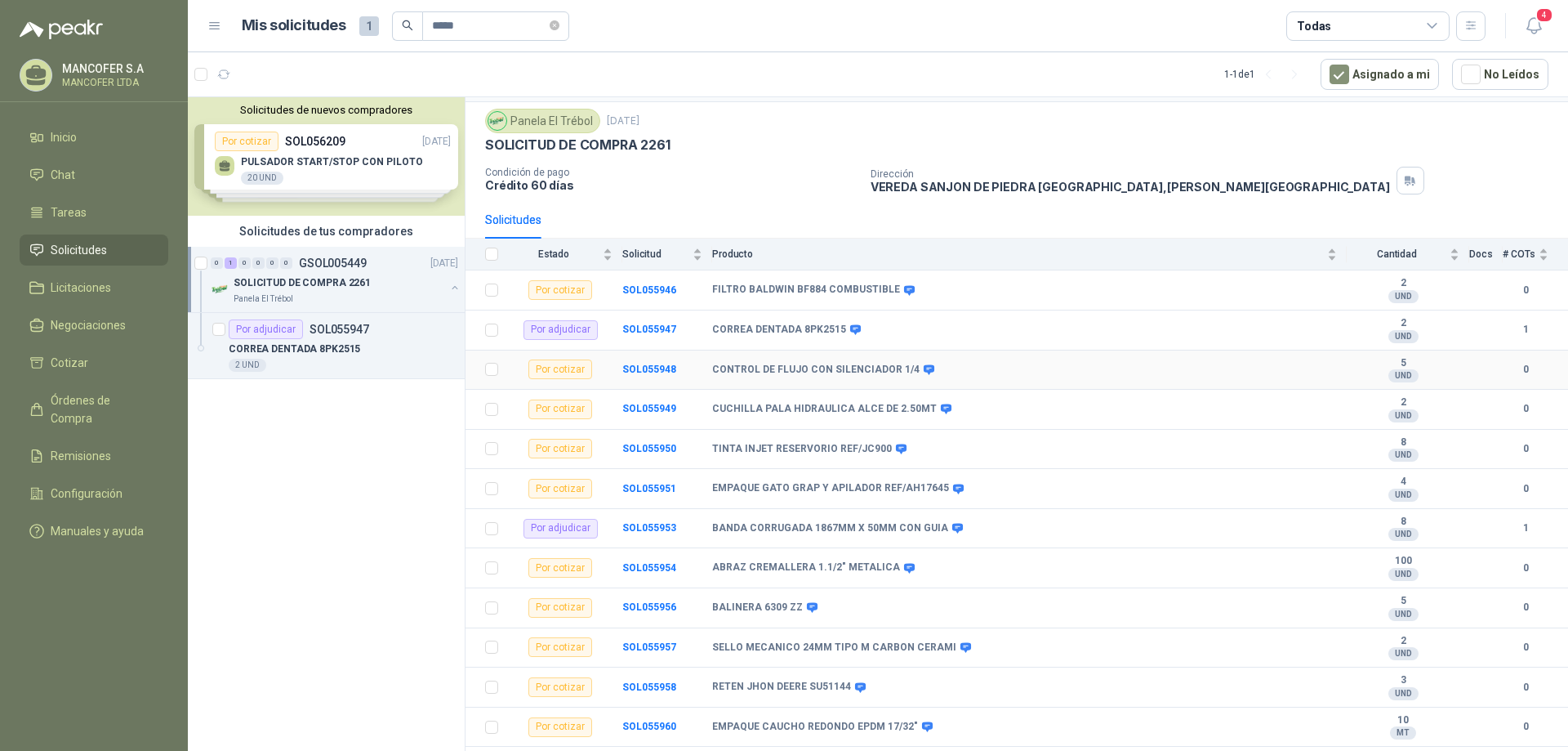
scroll to position [81, 0]
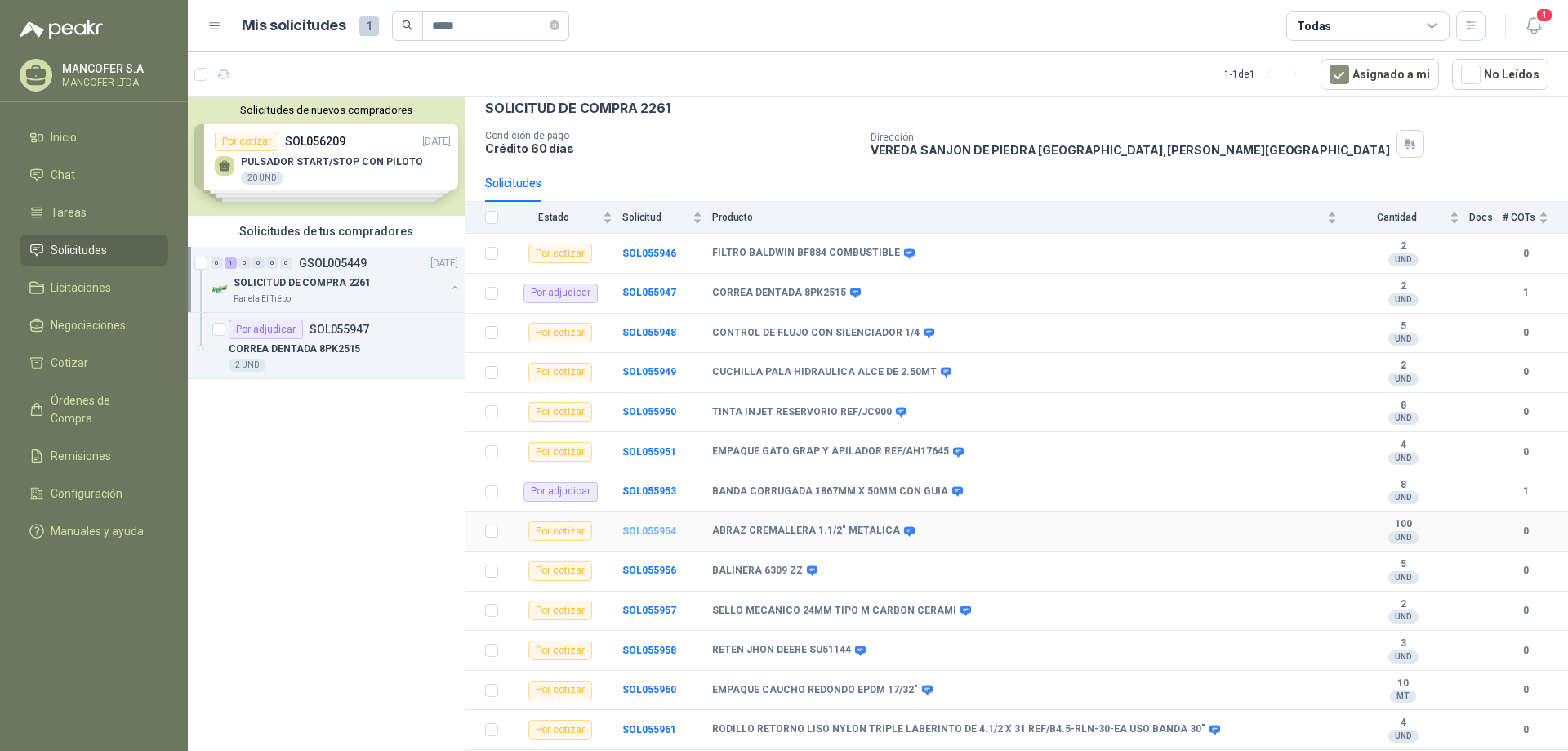
click at [642, 528] on b "SOL055954" at bounding box center [649, 531] width 54 height 11
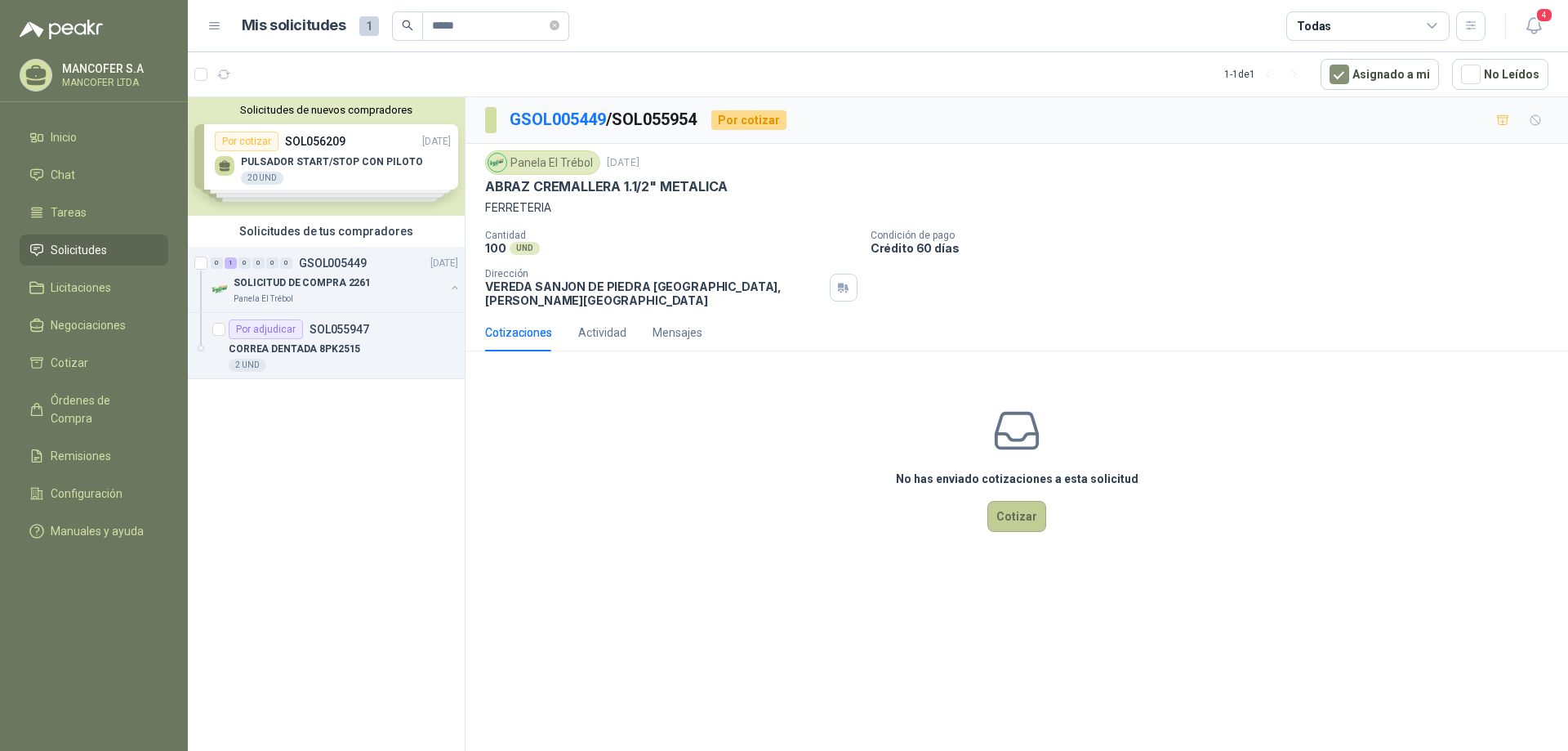
click at [1012, 510] on button "Cotizar" at bounding box center [1017, 516] width 59 height 31
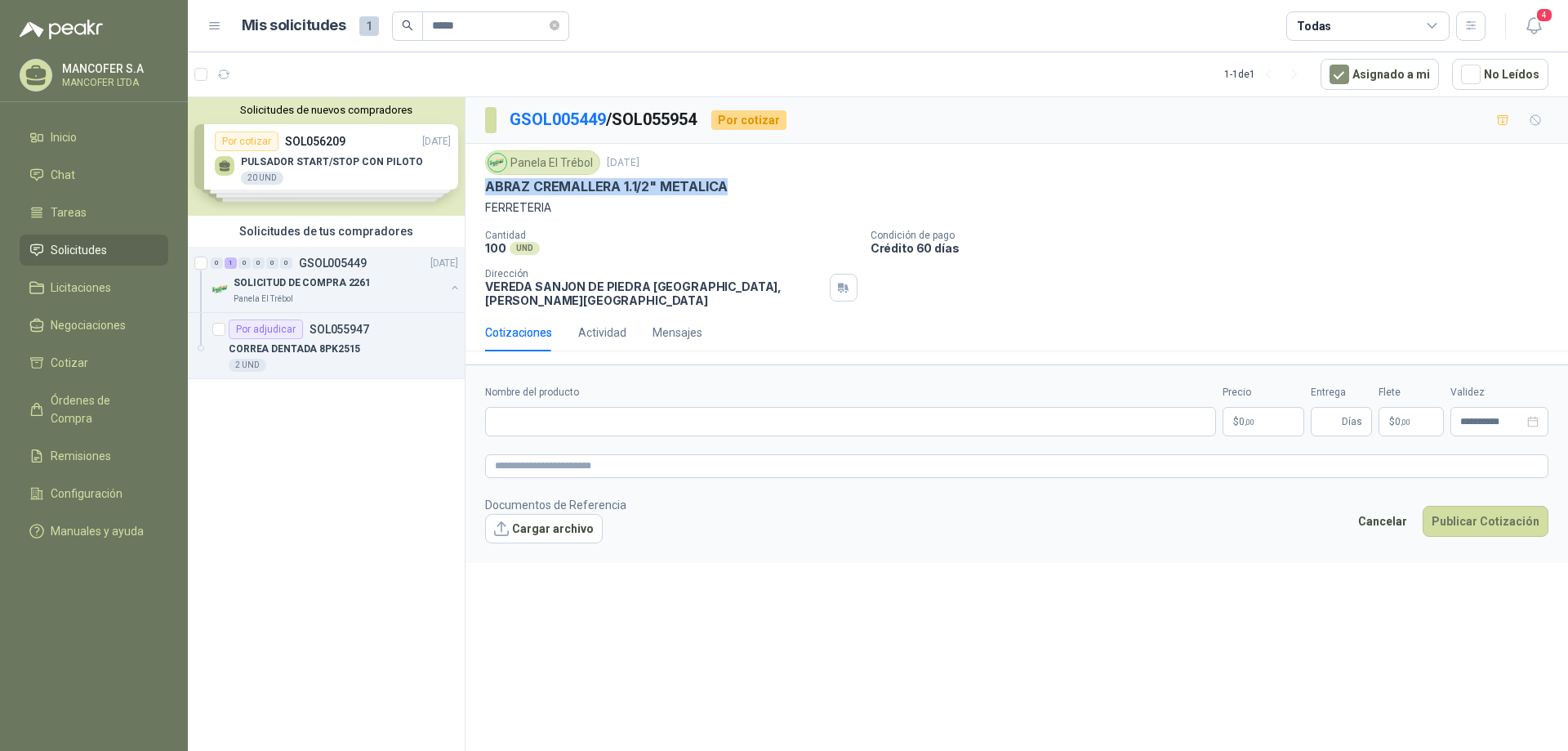
drag, startPoint x: 485, startPoint y: 185, endPoint x: 737, endPoint y: 189, distance: 252.0
click at [737, 189] on div "ABRAZ CREMALLERA 1.1/2" METALICA" at bounding box center [1017, 187] width 1063 height 17
copy p "ABRAZ CREMALLERA 1.1/2" METALICA"
click at [597, 411] on input "Nombre del producto" at bounding box center [850, 421] width 731 height 29
paste input "**********"
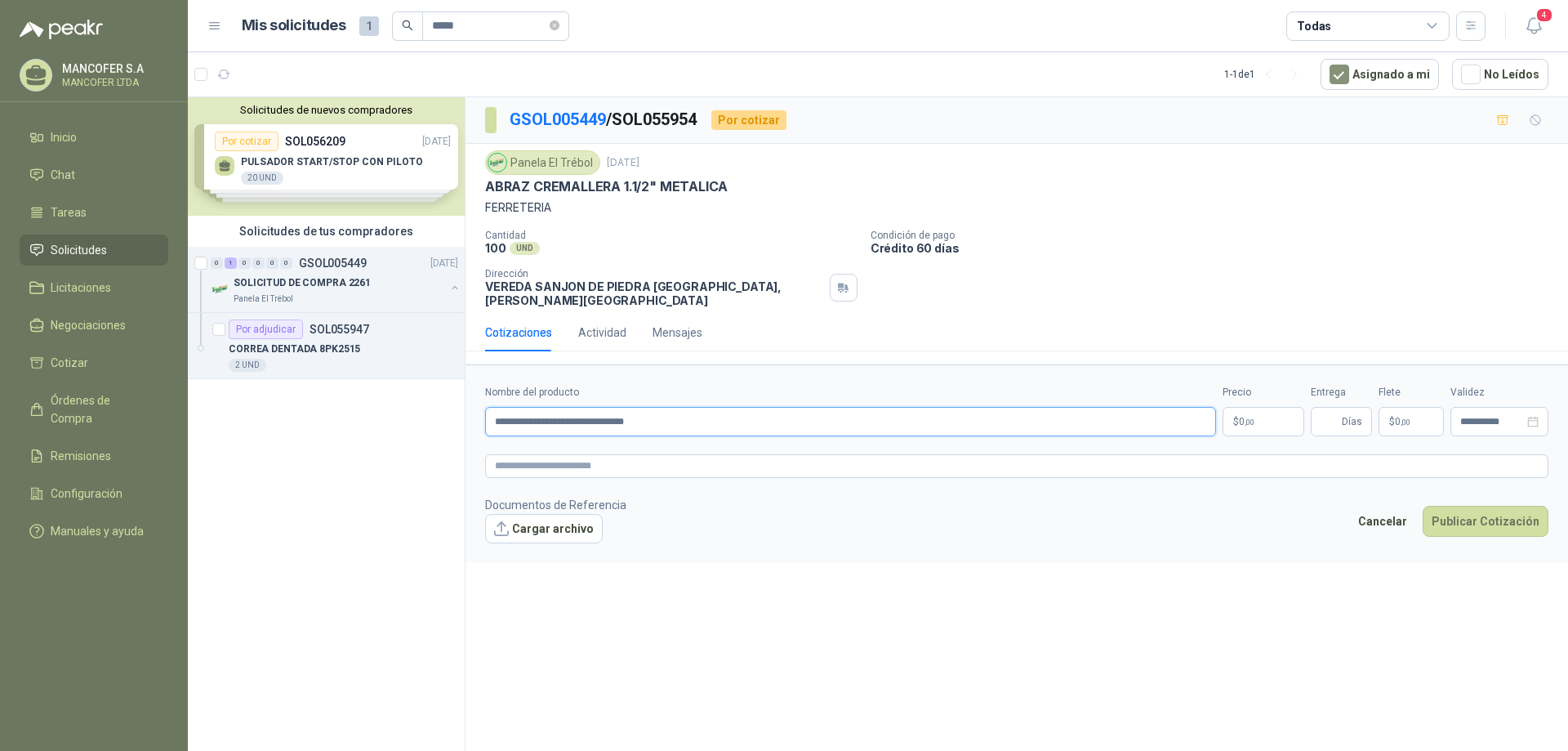
type input "**********"
click at [1237, 410] on p "$ 0 ,00" at bounding box center [1263, 421] width 81 height 29
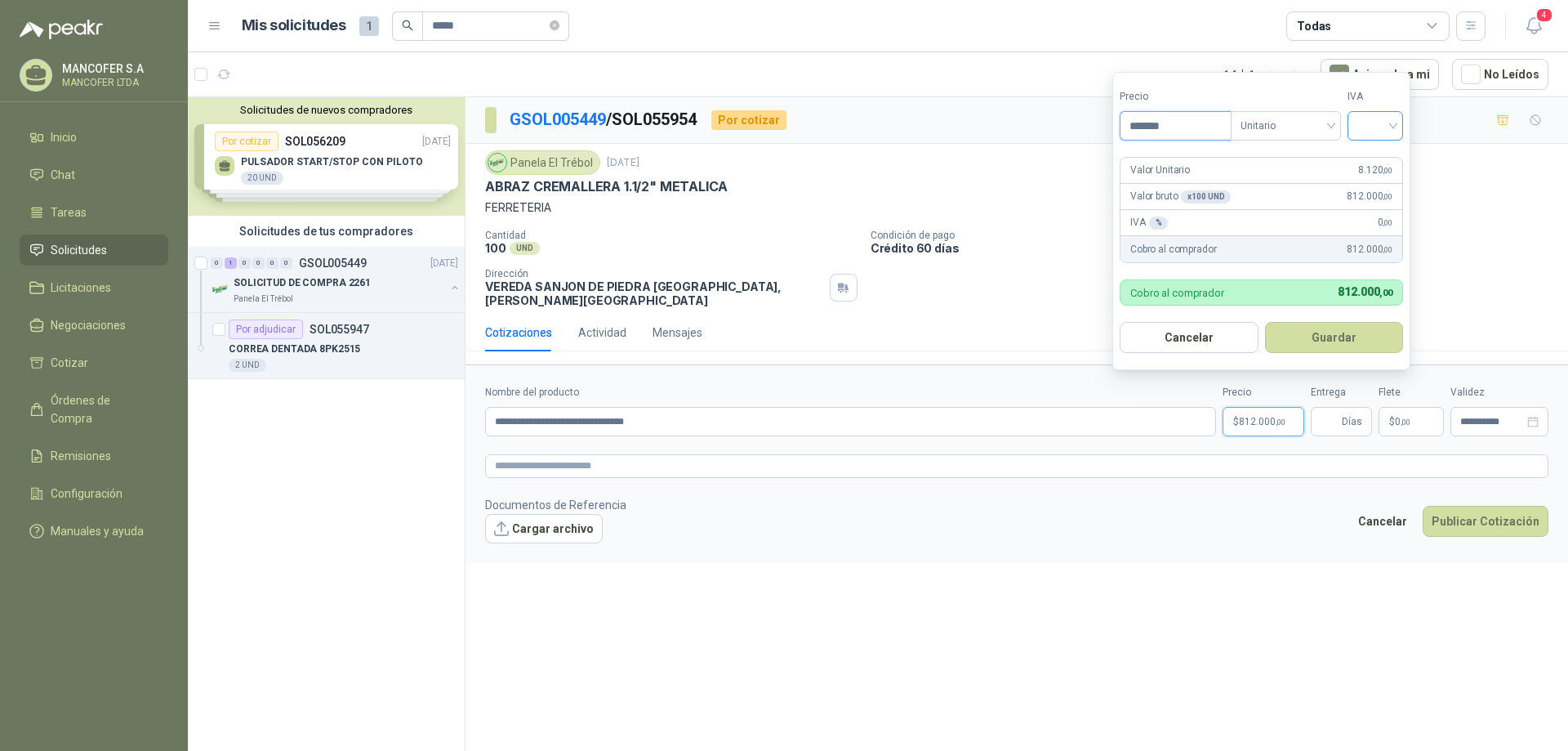
type input "*******"
click at [1380, 131] on input "search" at bounding box center [1375, 124] width 36 height 25
click at [1385, 159] on div "19%" at bounding box center [1379, 159] width 30 height 18
click at [1374, 336] on button "Guardar" at bounding box center [1337, 337] width 141 height 31
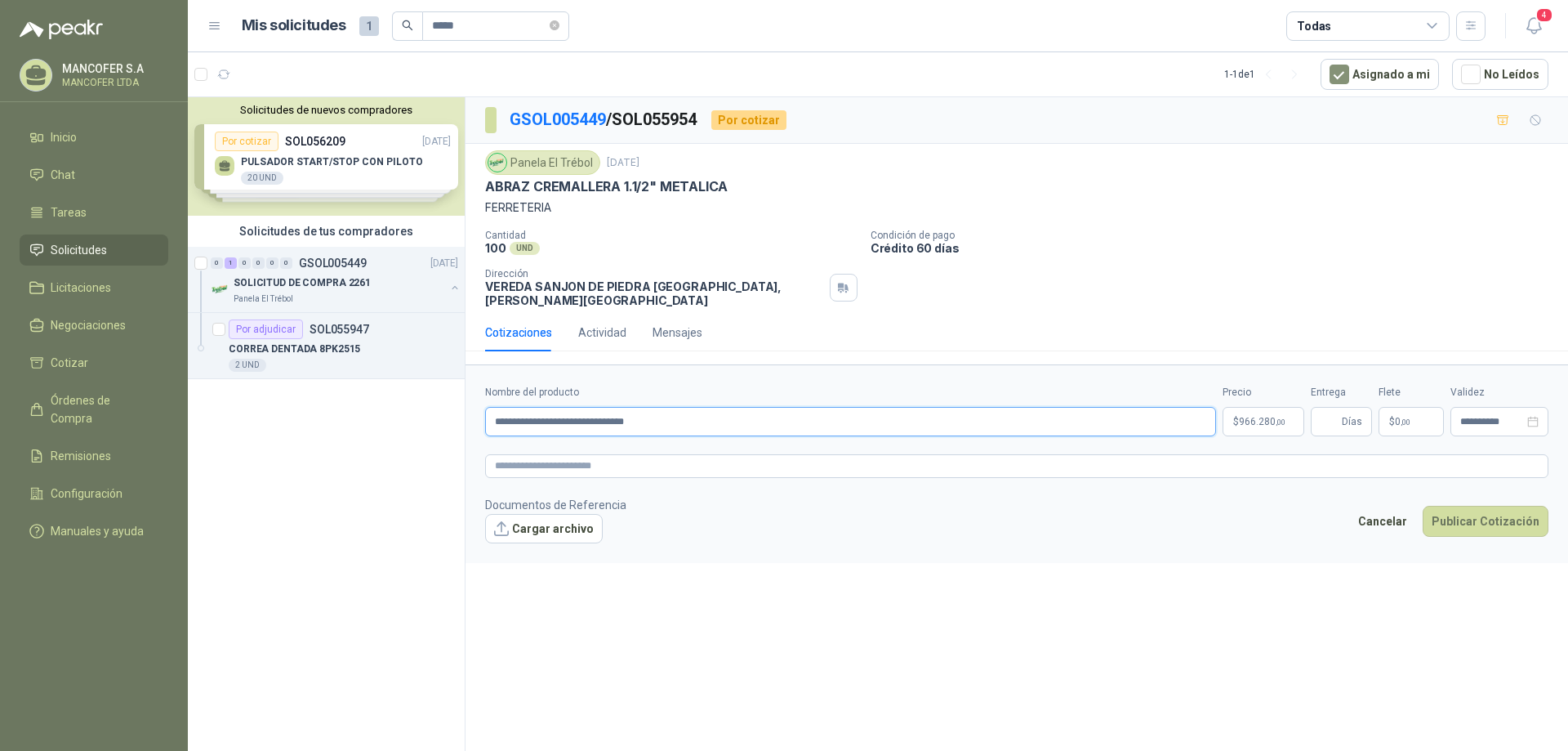
click at [698, 415] on input "**********" at bounding box center [850, 421] width 731 height 29
type input "**********"
click at [1330, 409] on input "Entrega" at bounding box center [1330, 421] width 18 height 27
type input "*"
click at [1423, 409] on p "$ 0 ,00" at bounding box center [1411, 421] width 65 height 29
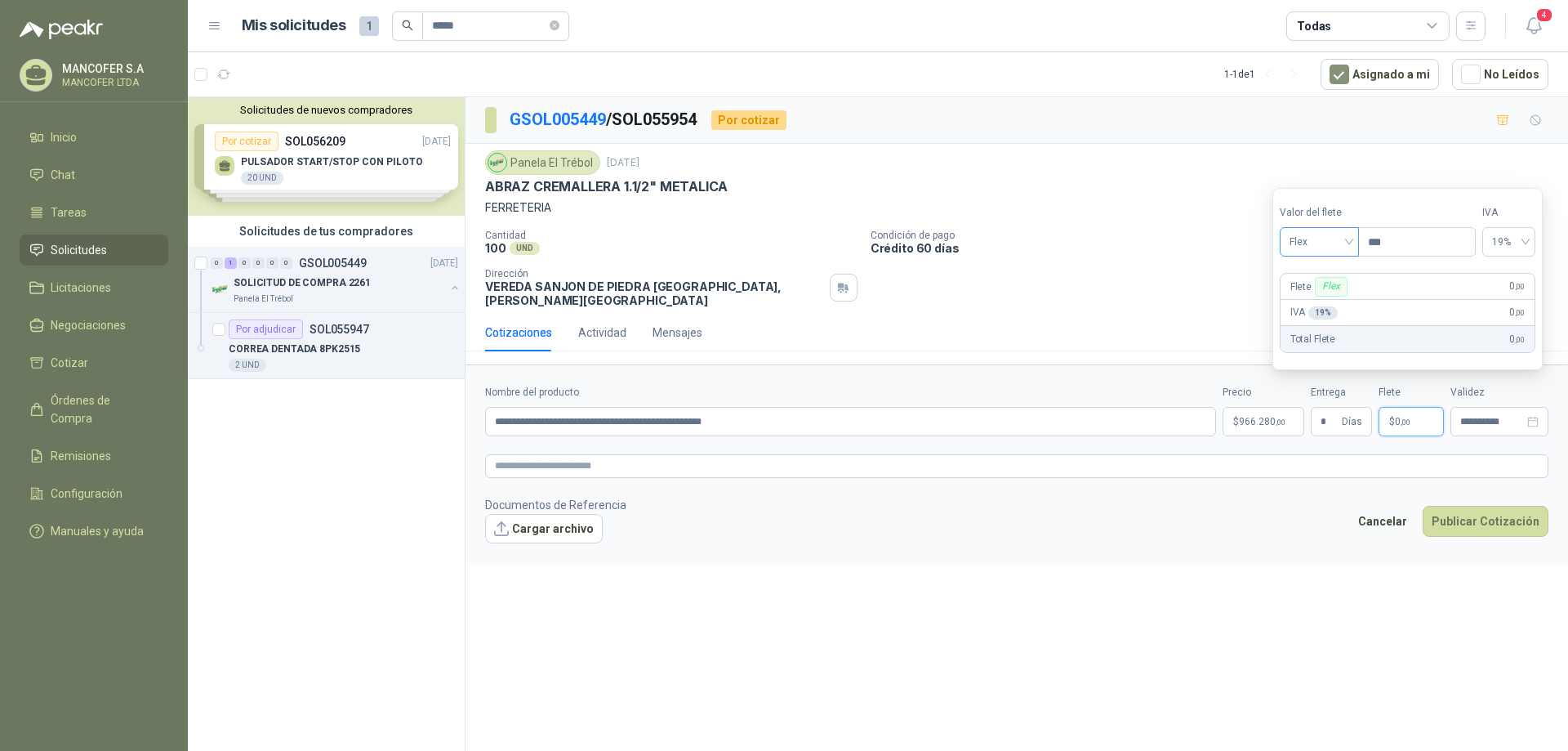
click at [1342, 247] on span "Flex" at bounding box center [1319, 242] width 60 height 25
click at [1335, 303] on div "Incluido" at bounding box center [1321, 302] width 57 height 18
click at [1447, 454] on textarea at bounding box center [1017, 466] width 1063 height 24
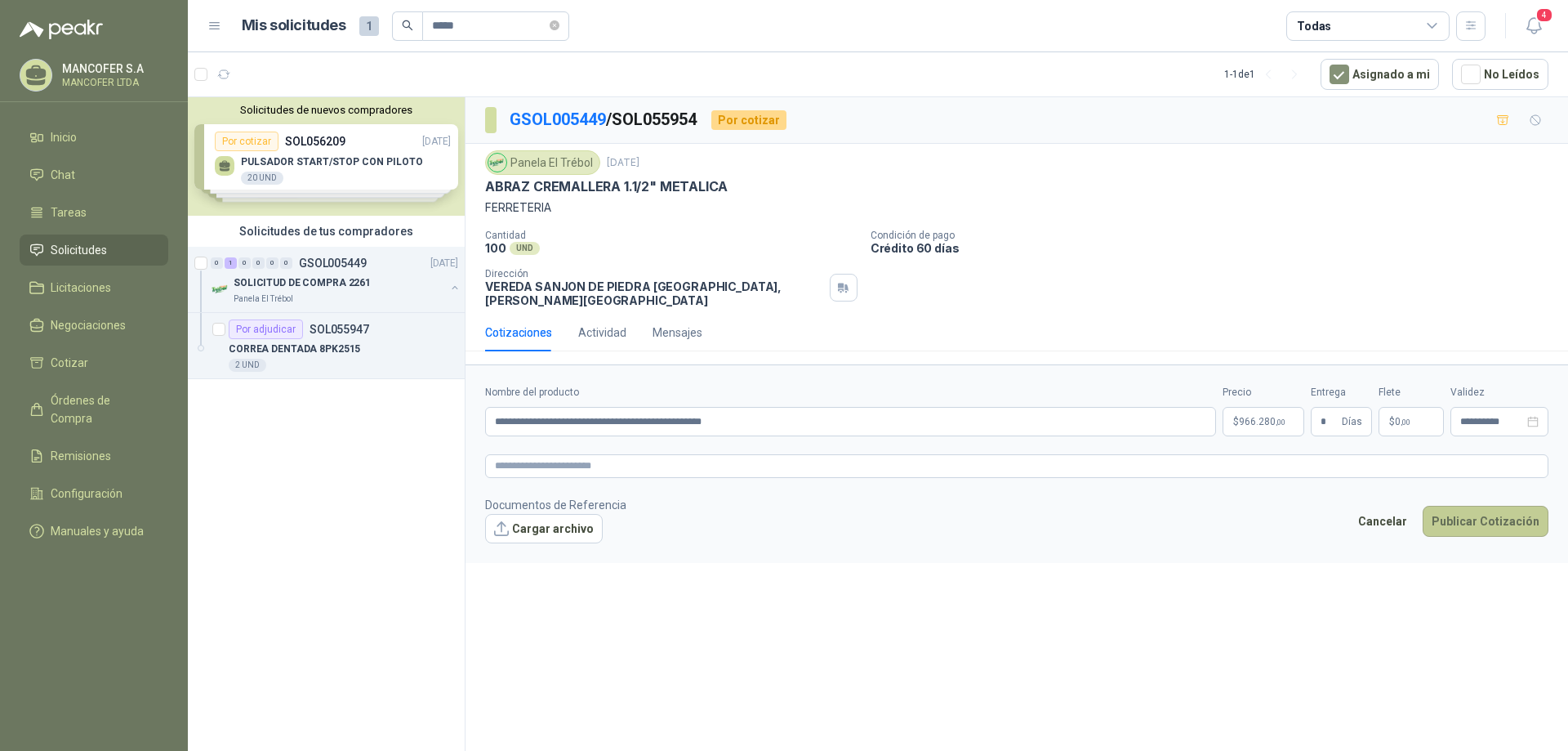
click at [1505, 514] on button "Publicar Cotización" at bounding box center [1486, 521] width 126 height 31
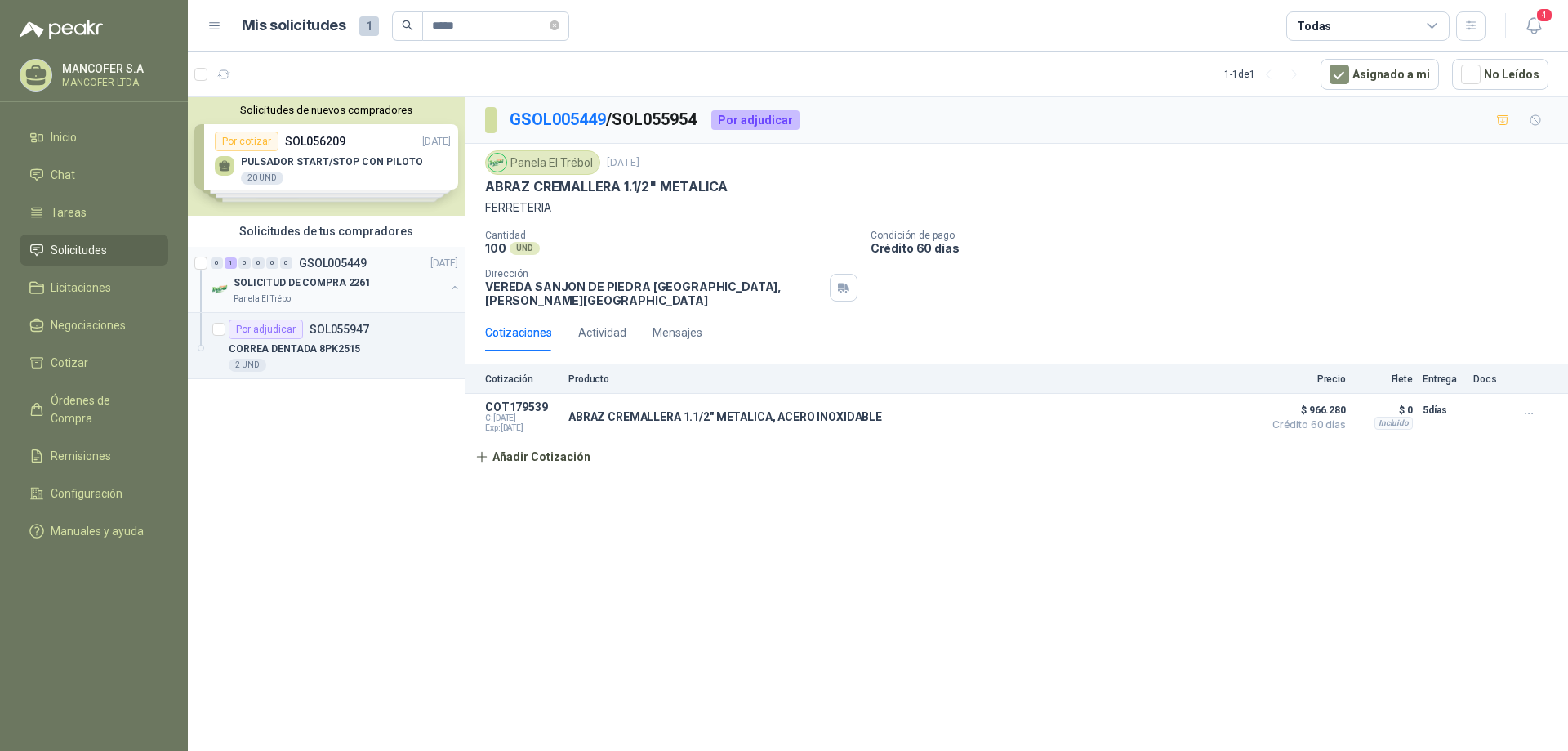
click at [339, 273] on div "SOLICITUD DE COMPRA 2261" at bounding box center [339, 282] width 212 height 20
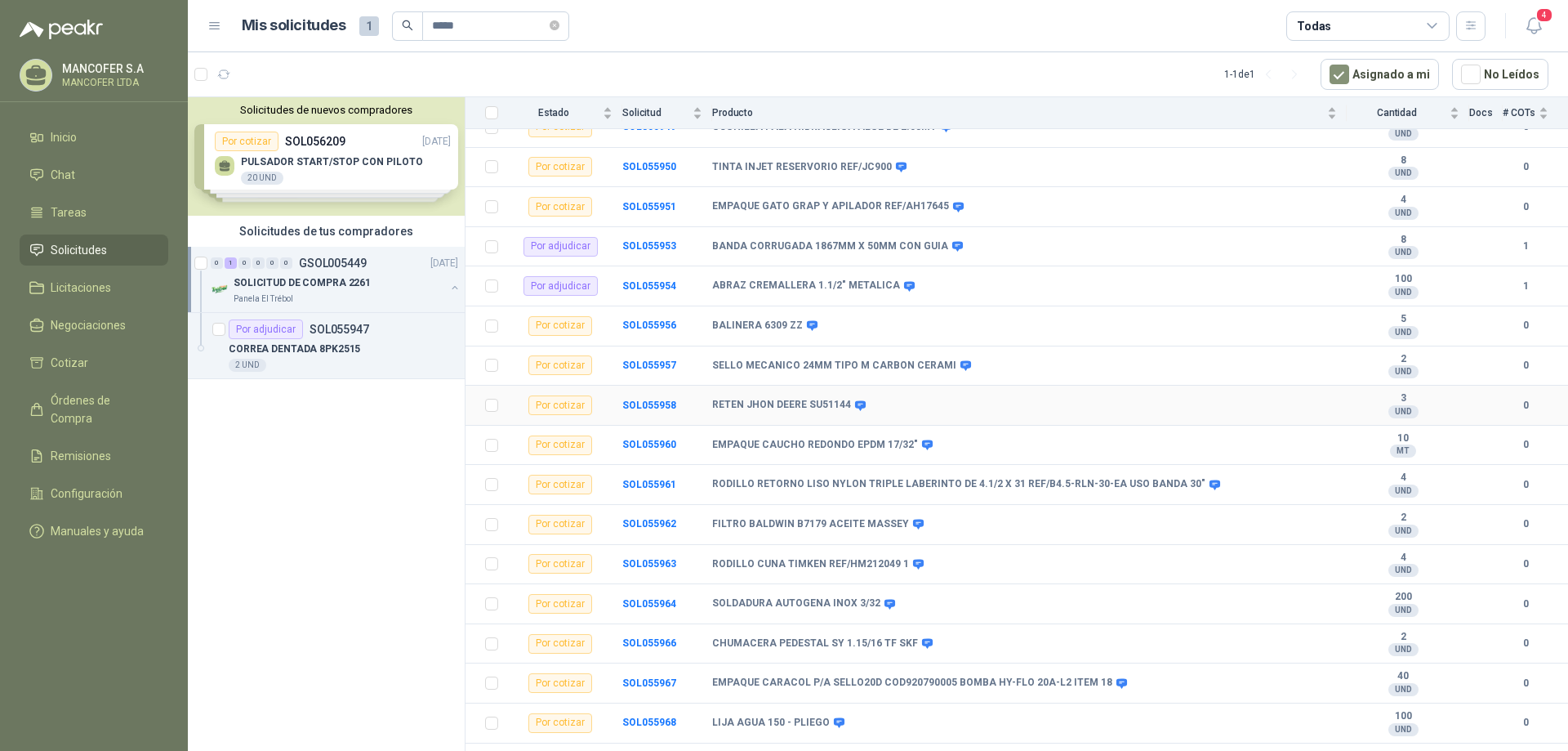
scroll to position [408, 0]
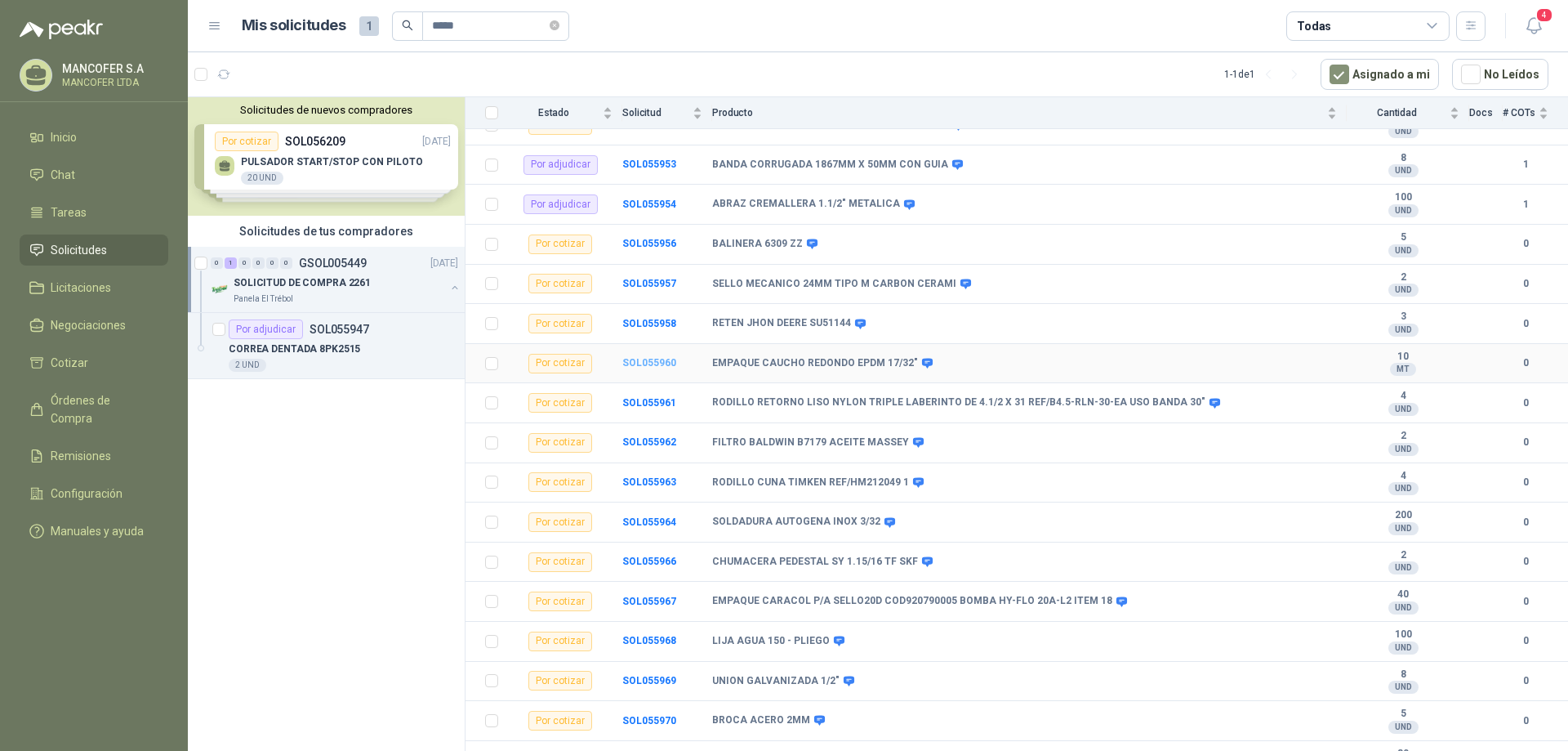
click at [634, 359] on b "SOL055960" at bounding box center [649, 362] width 54 height 11
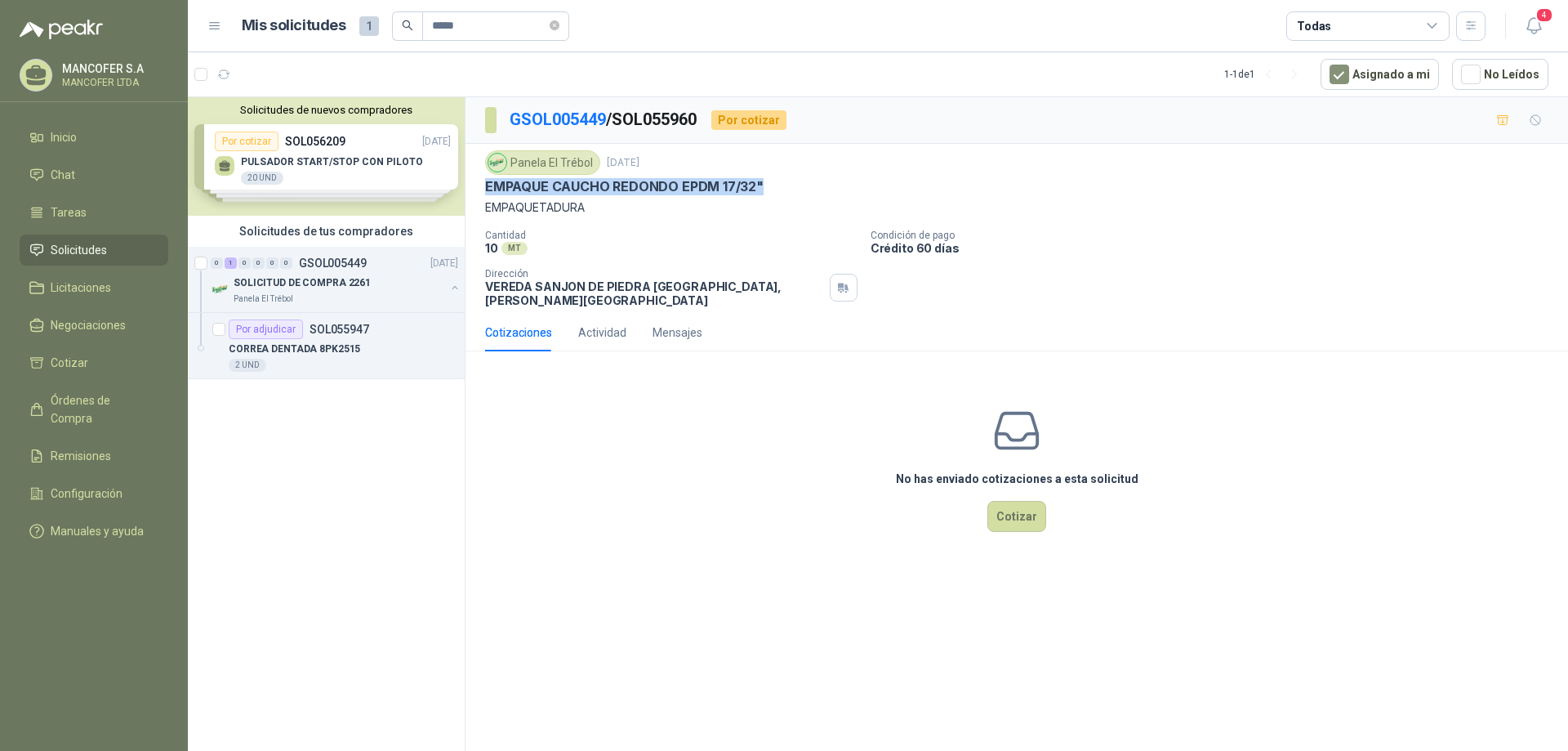
drag, startPoint x: 757, startPoint y: 189, endPoint x: 479, endPoint y: 185, distance: 278.0
click at [479, 185] on div "Panela El Trébol [DATE] EMPAQUE CAUCHO REDONDO EPDM 17/32" EMPAQUETADURA Cantid…" at bounding box center [1017, 229] width 1102 height 170
copy p "EMPAQUE CAUCHO REDONDO EPDM 17/32""
click at [1010, 508] on button "Cotizar" at bounding box center [1017, 516] width 59 height 31
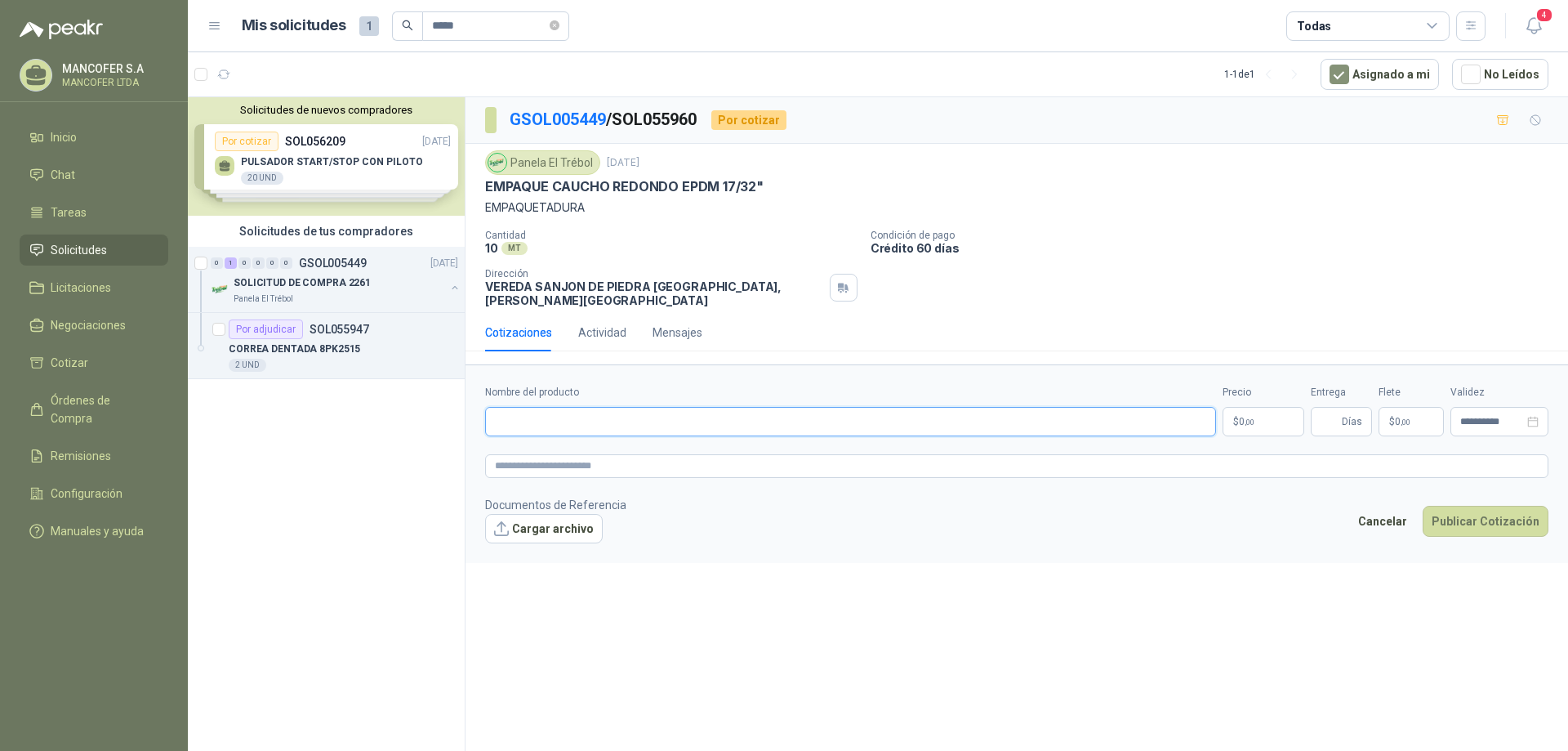
click at [646, 406] on input "Nombre del producto" at bounding box center [850, 421] width 731 height 29
paste input "**********"
type input "**********"
click at [1272, 411] on p "$ 0 ,00" at bounding box center [1263, 421] width 81 height 29
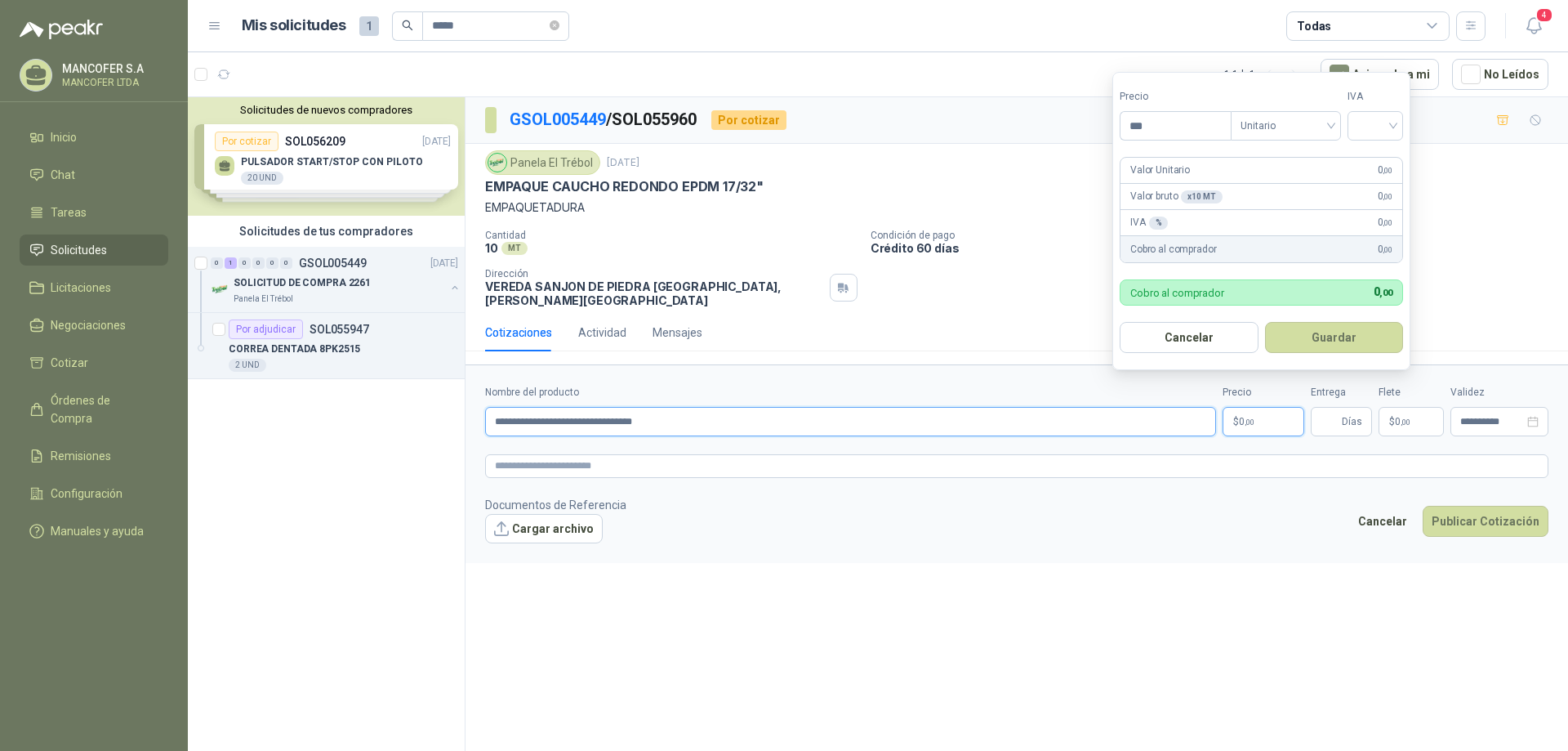
click at [758, 410] on input "**********" at bounding box center [850, 421] width 731 height 29
click at [1282, 409] on p "$ 0 ,00" at bounding box center [1263, 421] width 81 height 29
click at [1188, 135] on input "***" at bounding box center [1175, 126] width 111 height 27
type input "*"
click at [1397, 129] on div at bounding box center [1375, 126] width 56 height 29
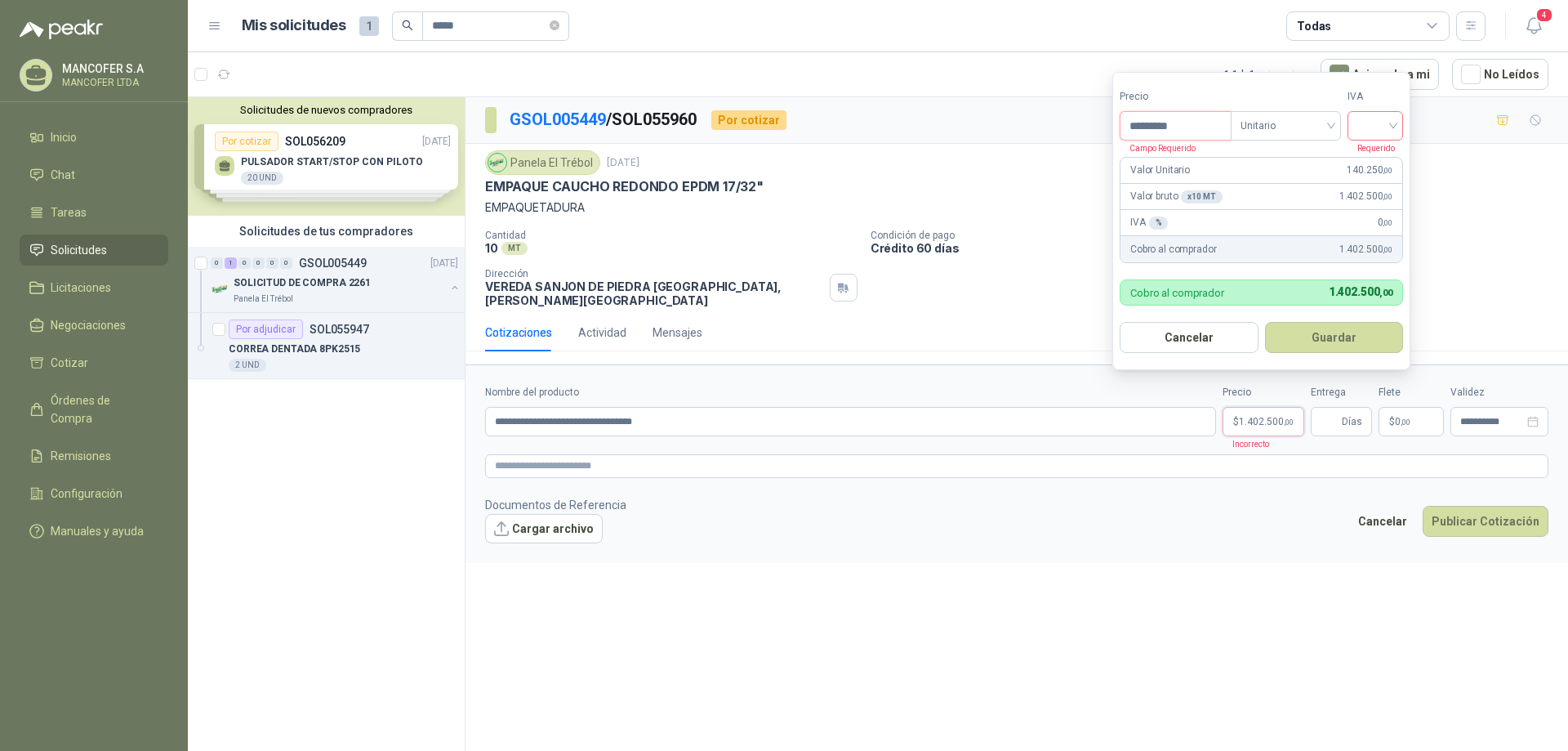
type input "*********"
click at [1388, 159] on div "19%" at bounding box center [1379, 159] width 30 height 18
click at [1375, 333] on button "Guardar" at bounding box center [1337, 337] width 141 height 31
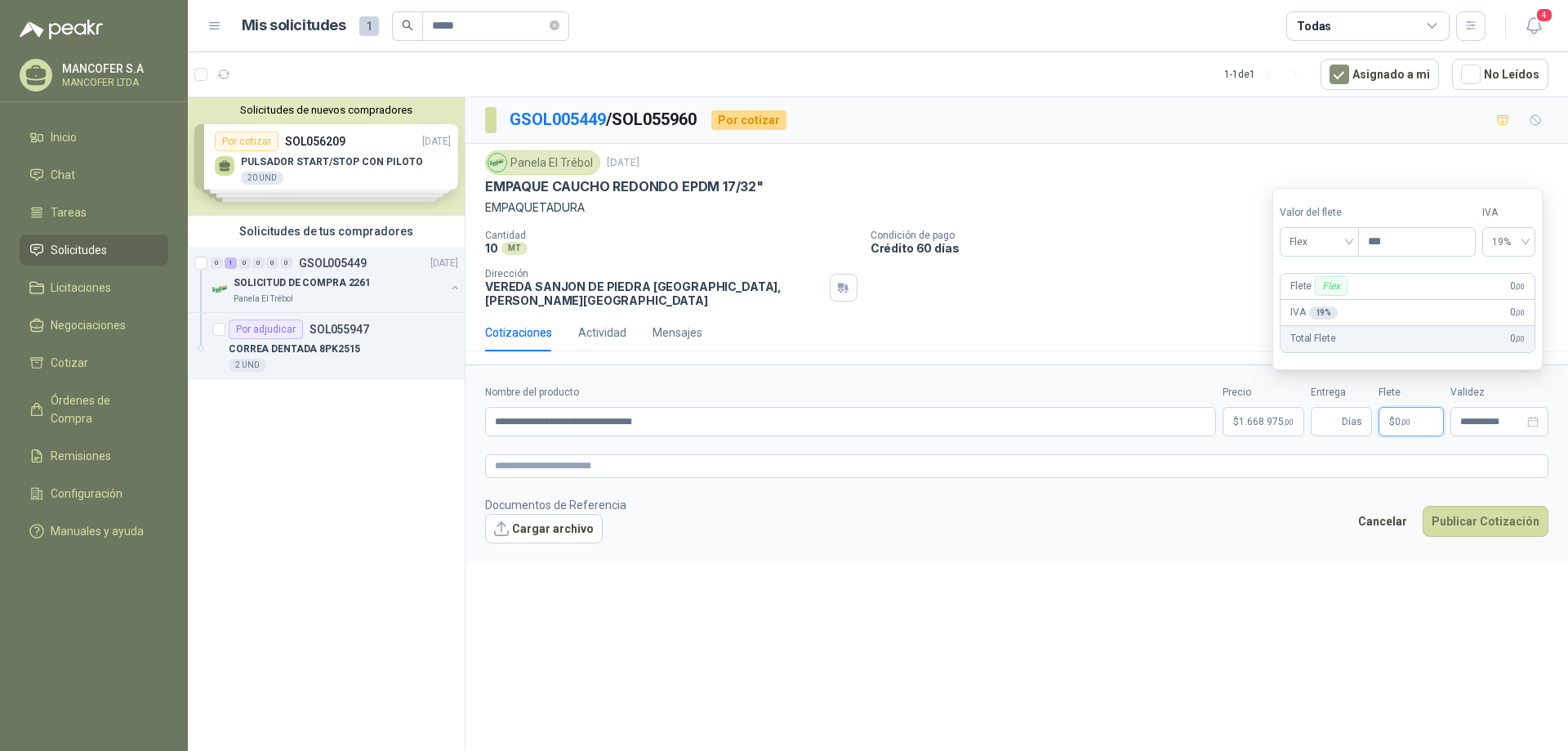
click at [1403, 418] on span ",00" at bounding box center [1405, 422] width 9 height 9
click at [1349, 250] on span "Flex" at bounding box center [1319, 242] width 60 height 25
click at [1344, 300] on div "Incluido" at bounding box center [1321, 302] width 57 height 18
click at [1315, 482] on form "**********" at bounding box center [1017, 463] width 1102 height 198
click at [1334, 407] on input "Entrega" at bounding box center [1330, 421] width 18 height 27
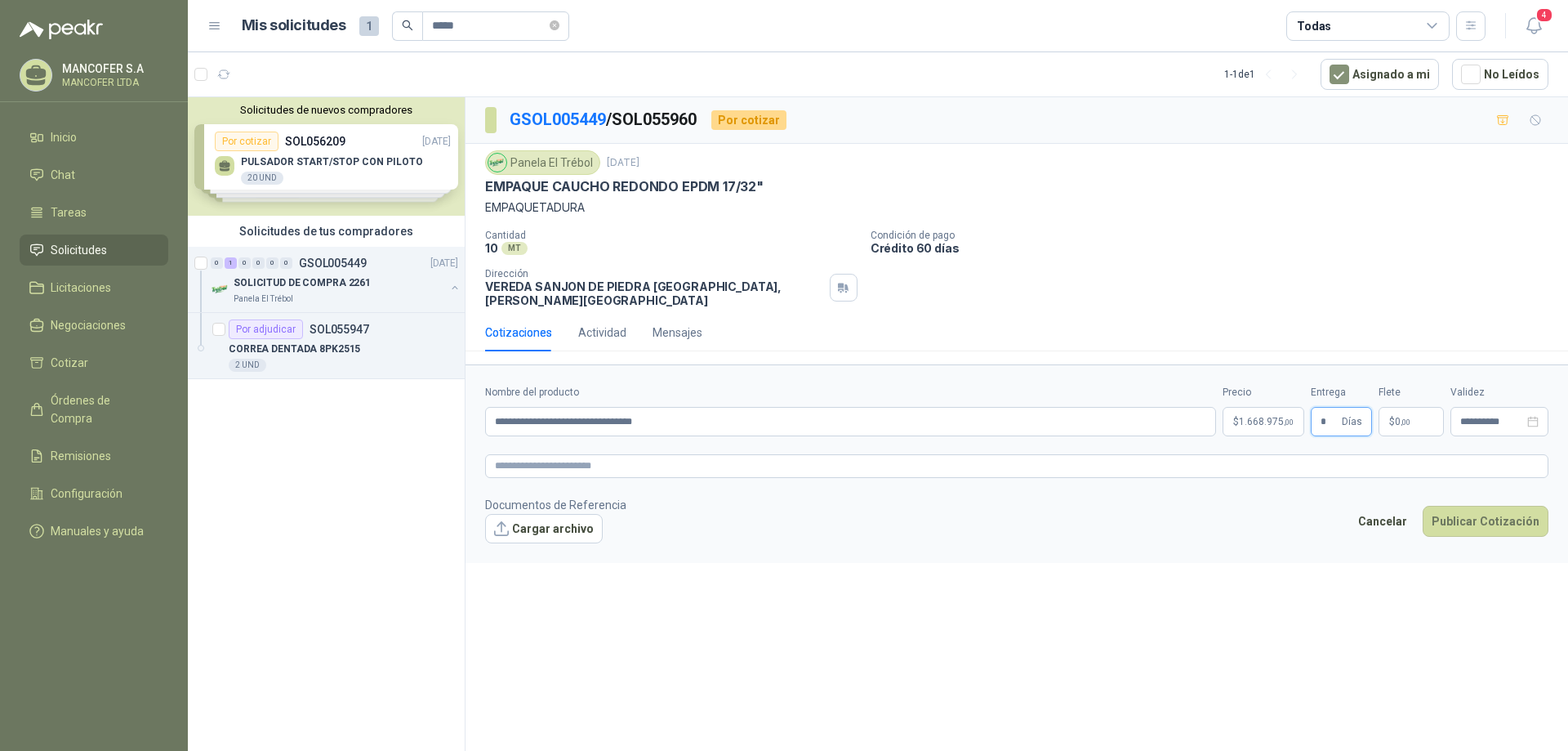
type input "*"
click at [1174, 663] on div "**********" at bounding box center [1017, 426] width 1102 height 659
click at [1528, 506] on button "Publicar Cotización" at bounding box center [1486, 521] width 126 height 31
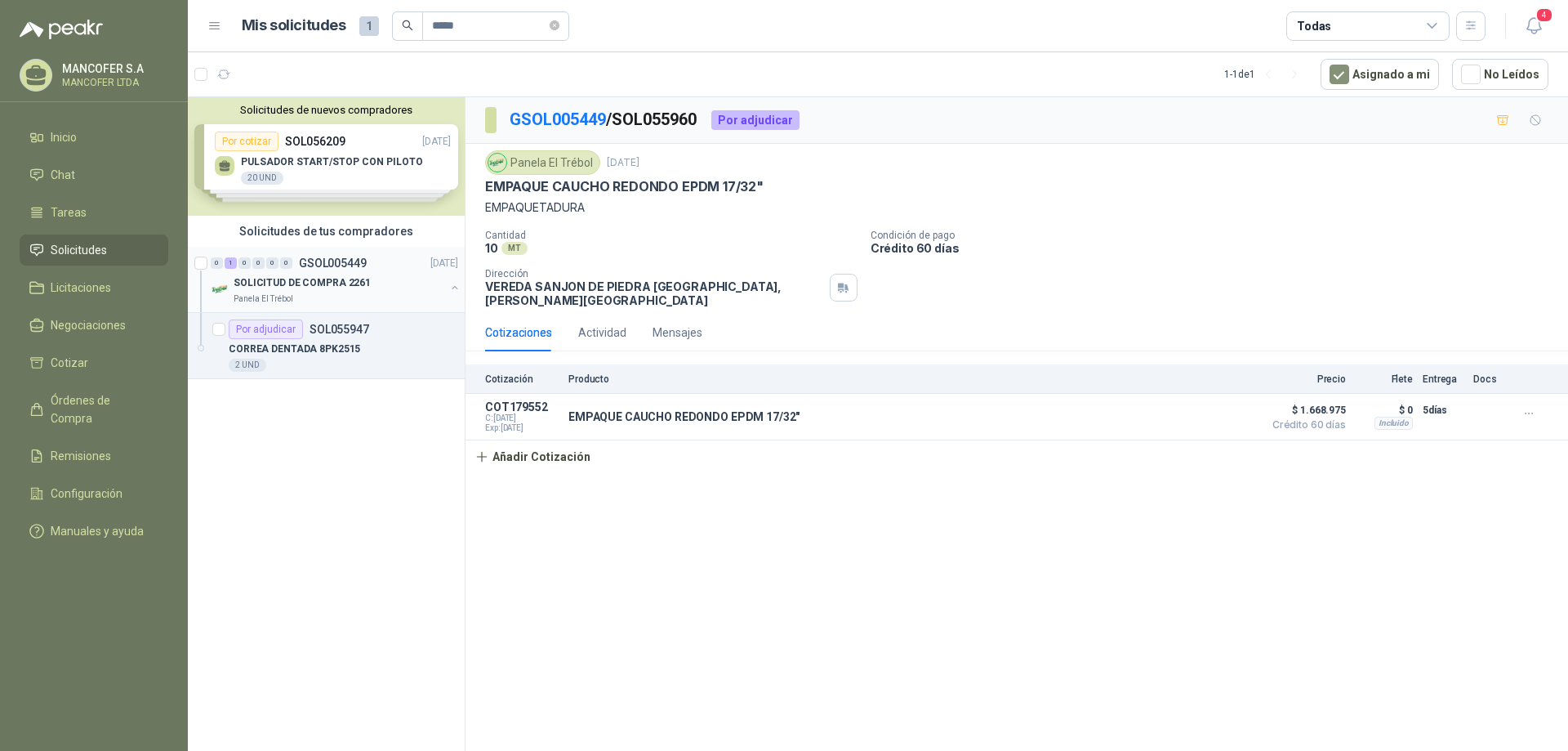
click at [364, 268] on p "GSOL005449" at bounding box center [333, 262] width 68 height 11
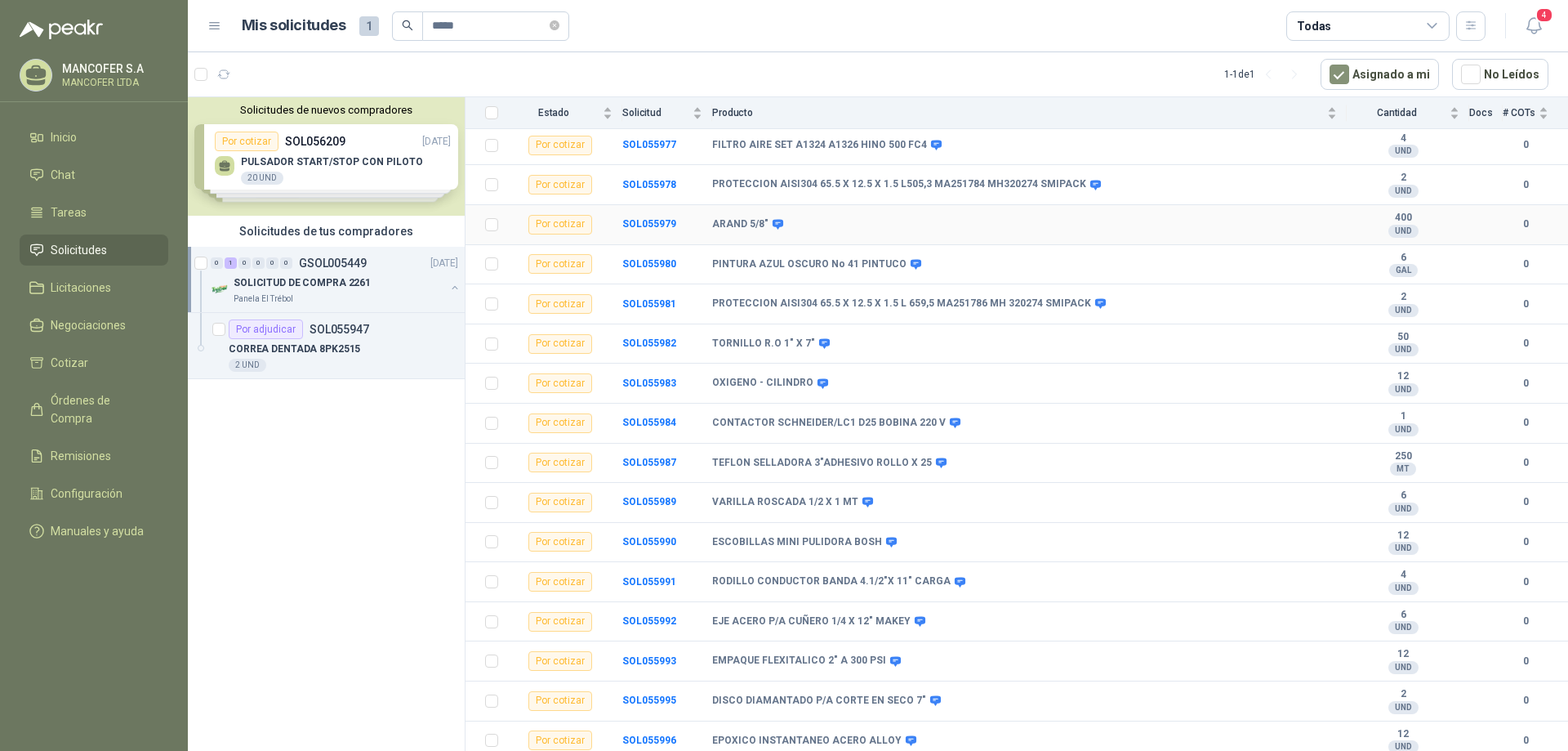
scroll to position [1307, 0]
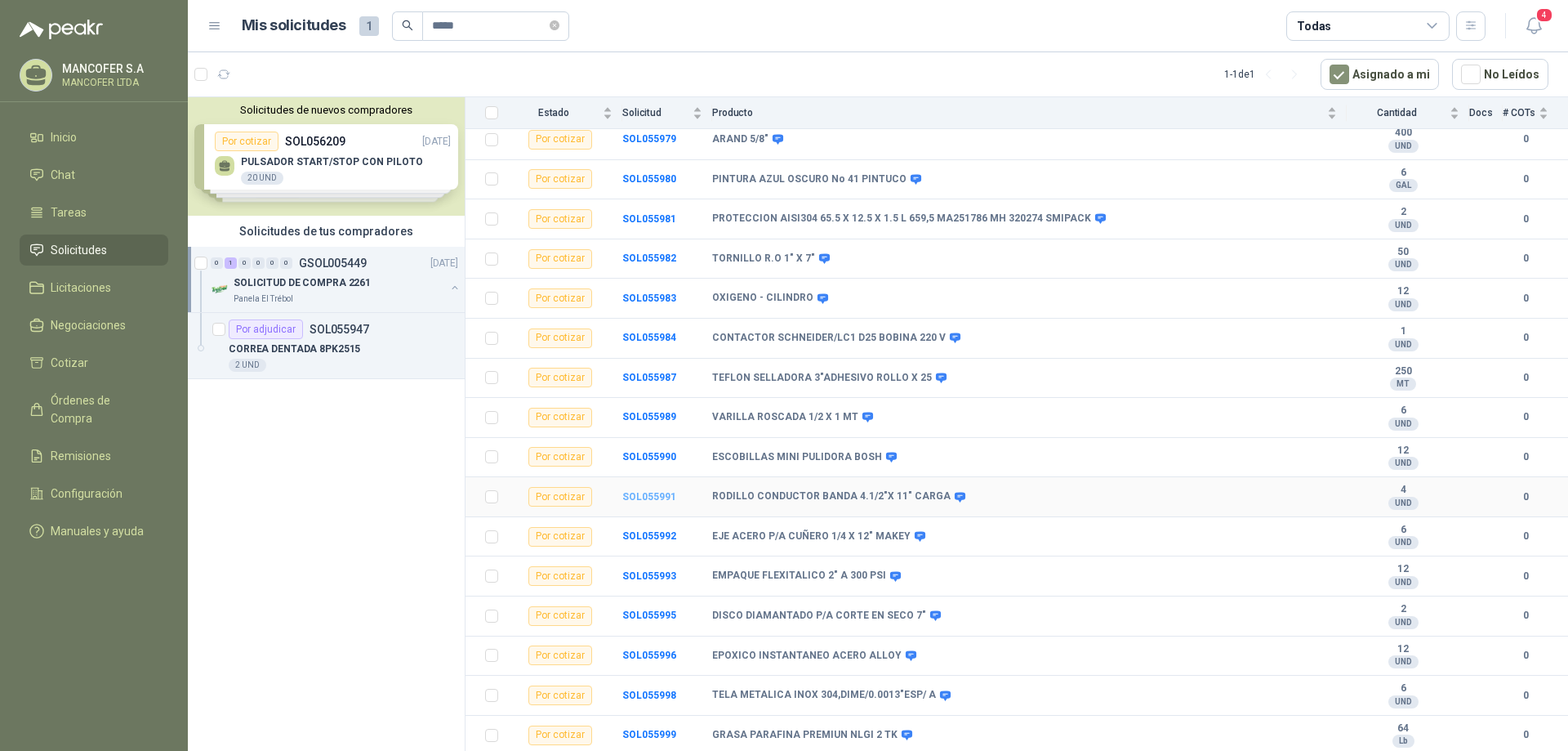
click at [644, 491] on b "SOL055991" at bounding box center [649, 496] width 54 height 11
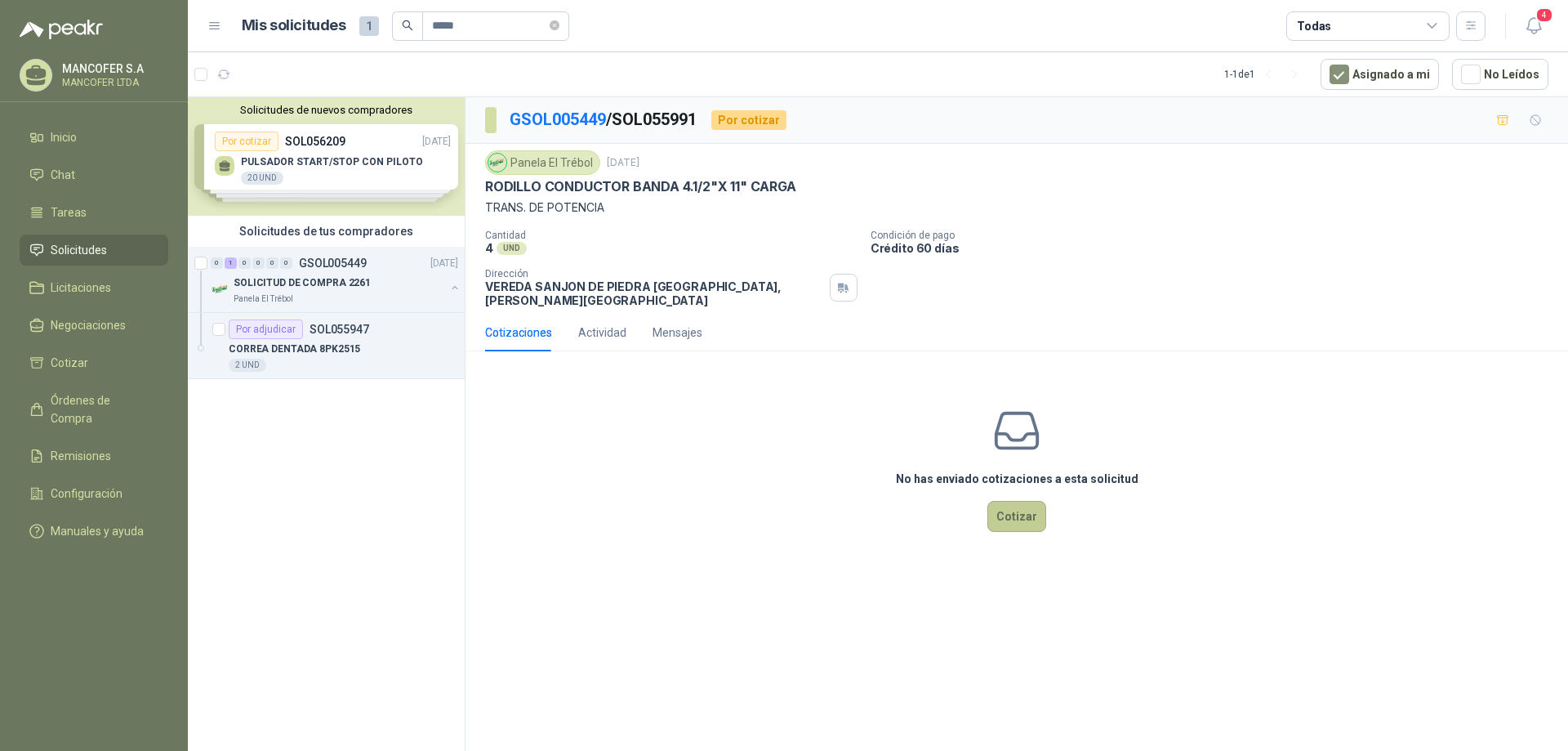
click at [1023, 502] on button "Cotizar" at bounding box center [1017, 516] width 59 height 31
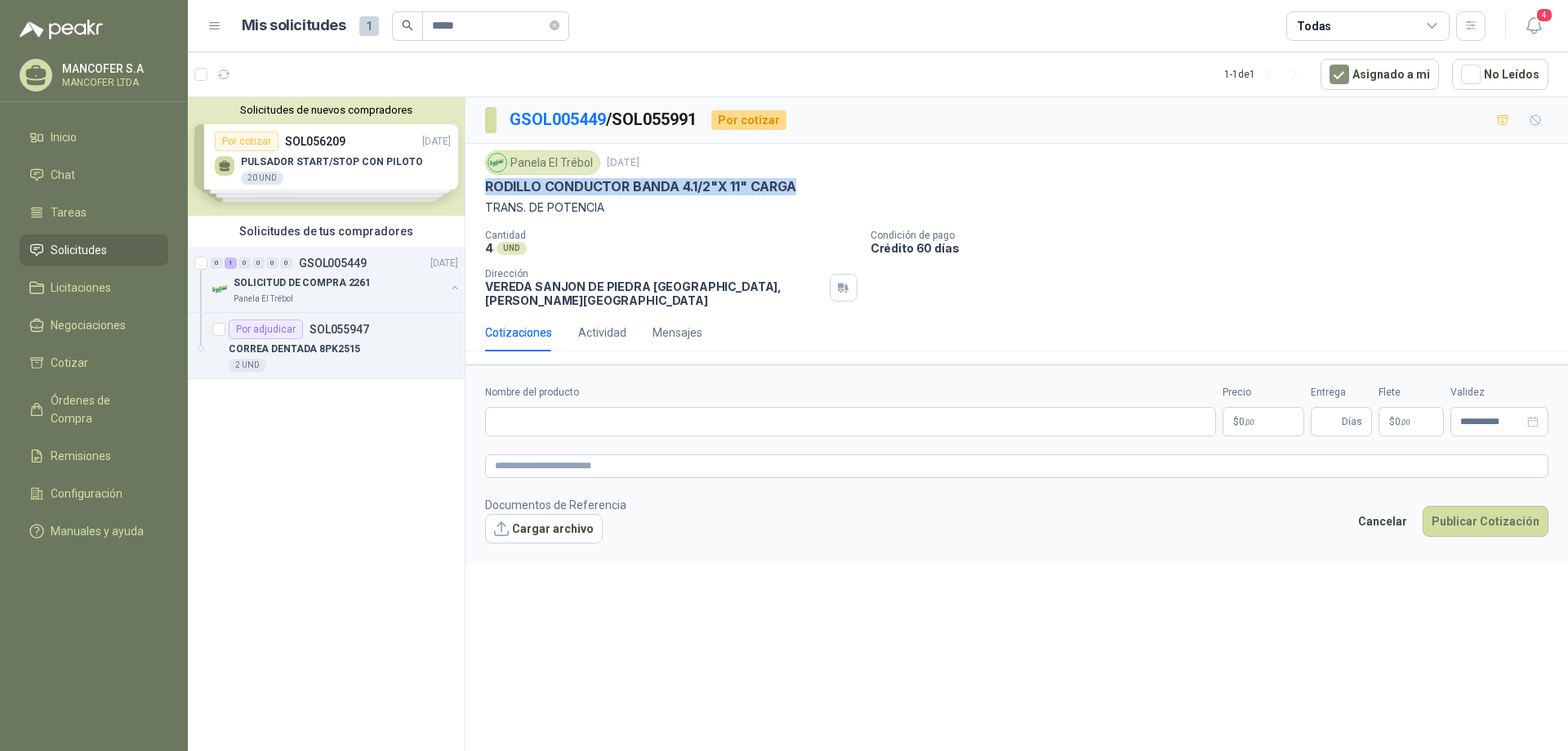
drag, startPoint x: 482, startPoint y: 185, endPoint x: 802, endPoint y: 192, distance: 320.1
click at [802, 192] on div "Panela El Trébol [DATE] RODILLO CONDUCTOR BANDA 4.1/2"X 11" CARGA TRANS. DE POT…" at bounding box center [1017, 229] width 1102 height 170
copy p "RODILLO CONDUCTOR BANDA 4.1/2"X 11" CARGA"
click at [594, 412] on input "Nombre del producto" at bounding box center [850, 421] width 731 height 29
paste input "**********"
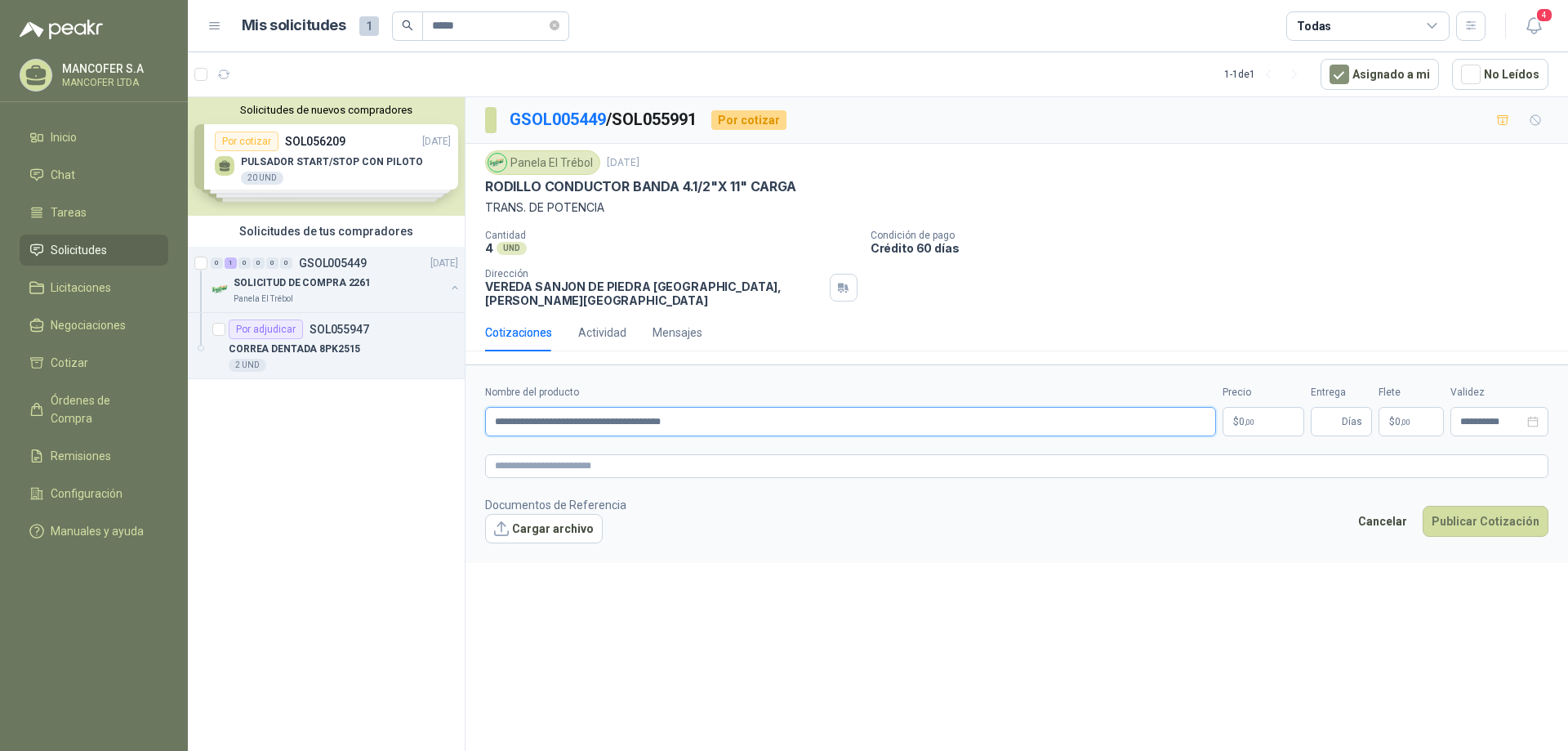
type input "**********"
click at [1252, 418] on span ",00" at bounding box center [1249, 422] width 9 height 9
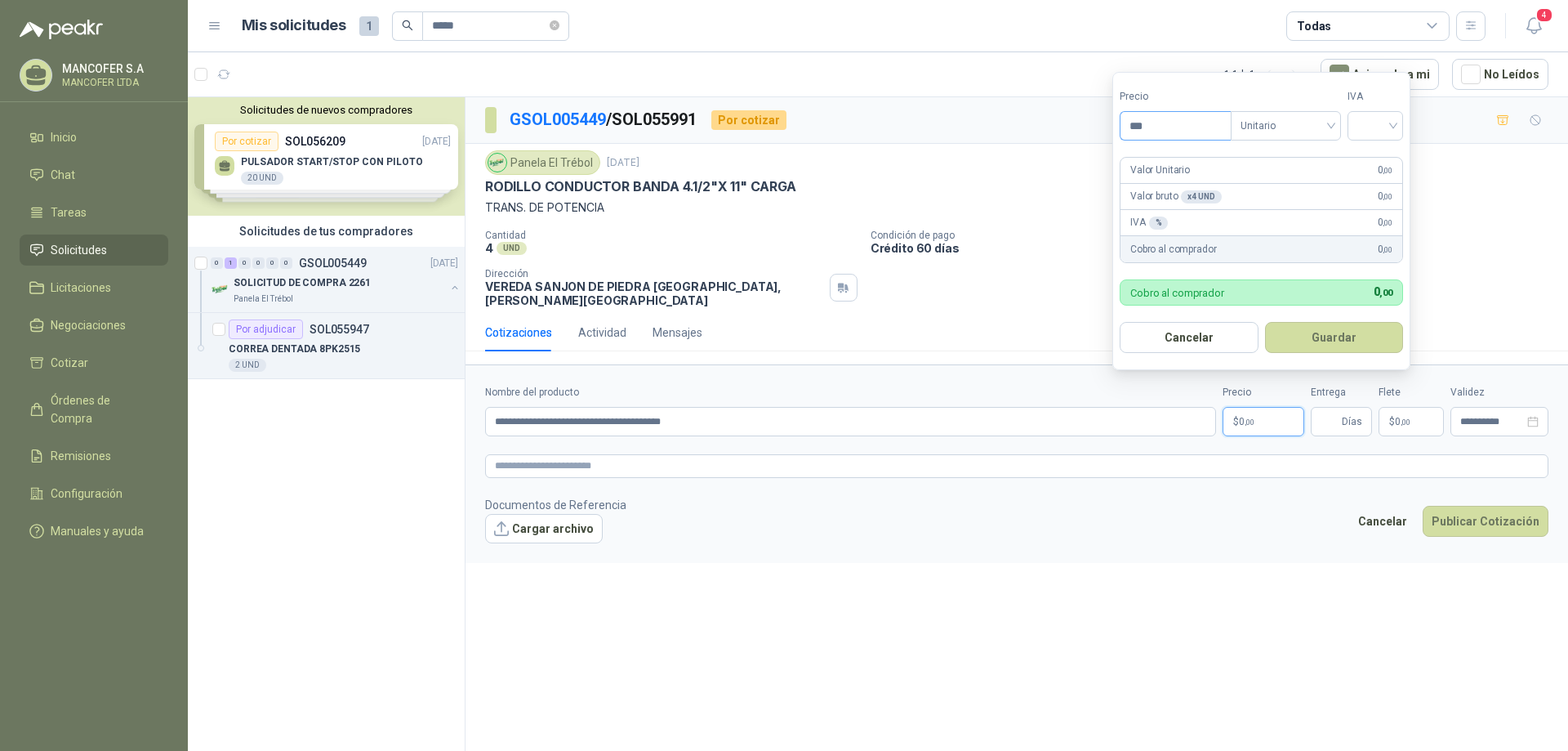
click at [1178, 131] on input "***" at bounding box center [1175, 126] width 111 height 27
type input "*********"
click at [1385, 131] on input "search" at bounding box center [1375, 124] width 36 height 25
click at [1396, 162] on div "19%" at bounding box center [1379, 159] width 50 height 26
click at [1369, 340] on button "Guardar" at bounding box center [1337, 337] width 141 height 31
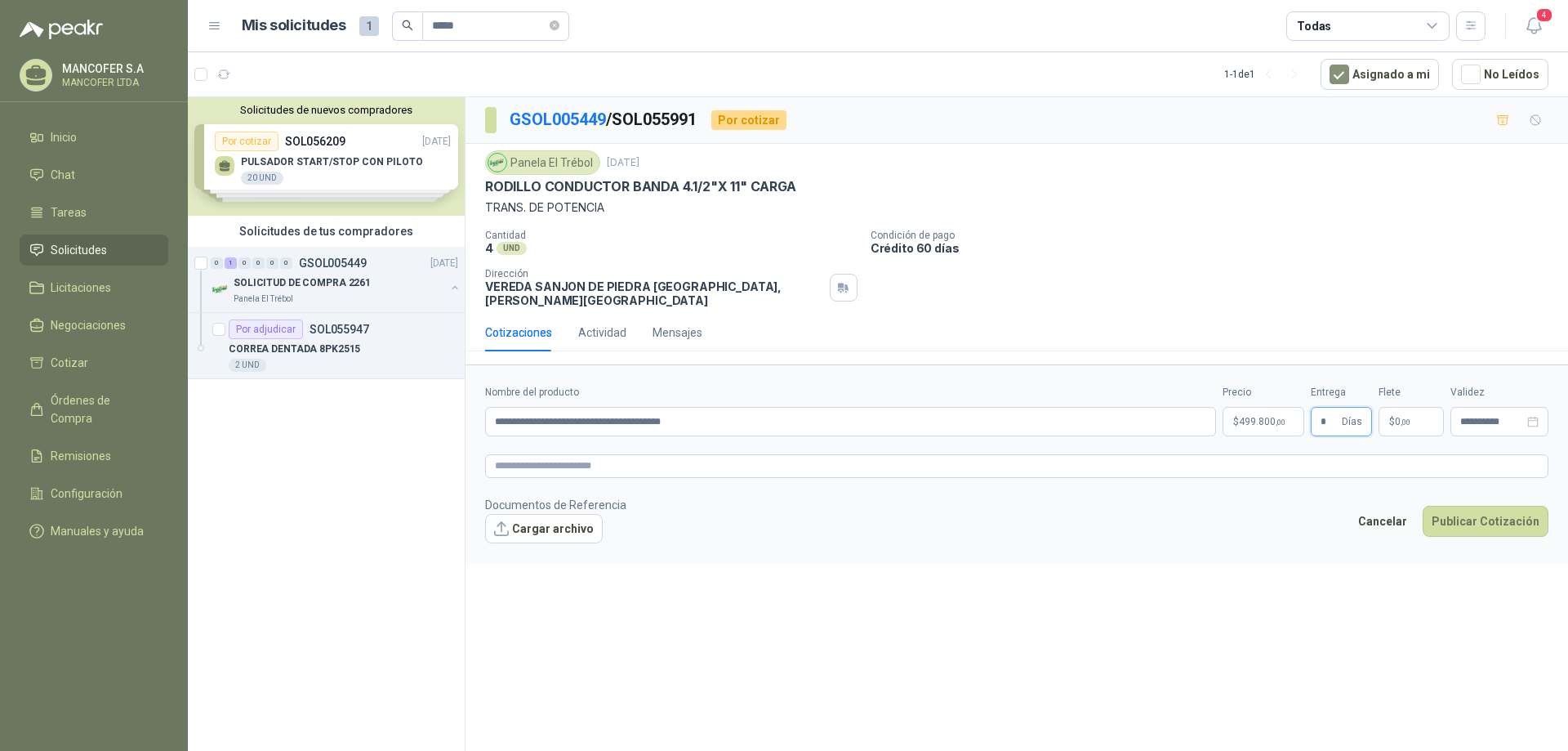
type input "*"
click at [1403, 417] on span "0 ,00" at bounding box center [1403, 421] width 15 height 9
click at [1319, 244] on span "Flex" at bounding box center [1319, 242] width 60 height 25
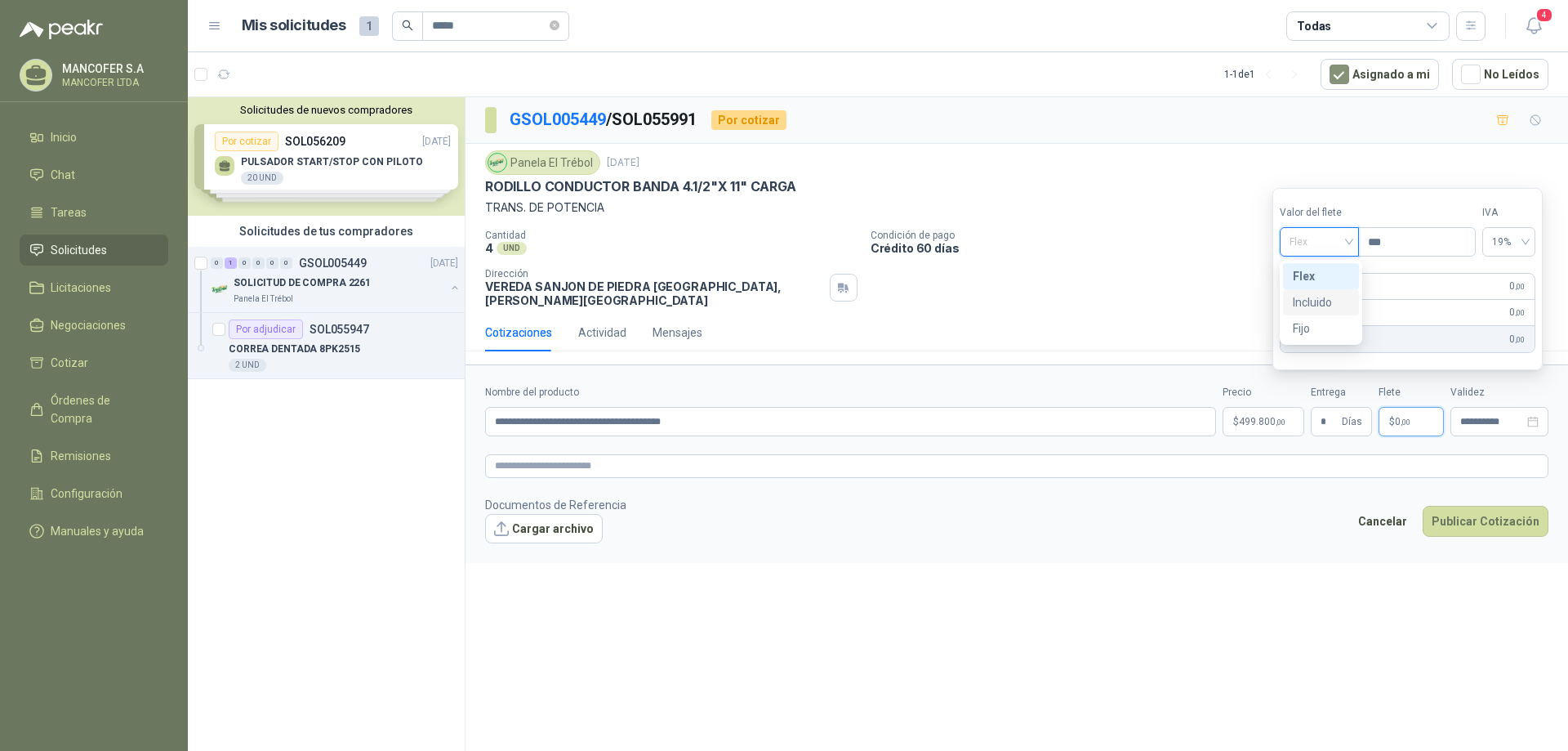
click at [1335, 297] on div "Incluido" at bounding box center [1321, 302] width 57 height 18
click at [1374, 462] on textarea at bounding box center [1017, 466] width 1063 height 24
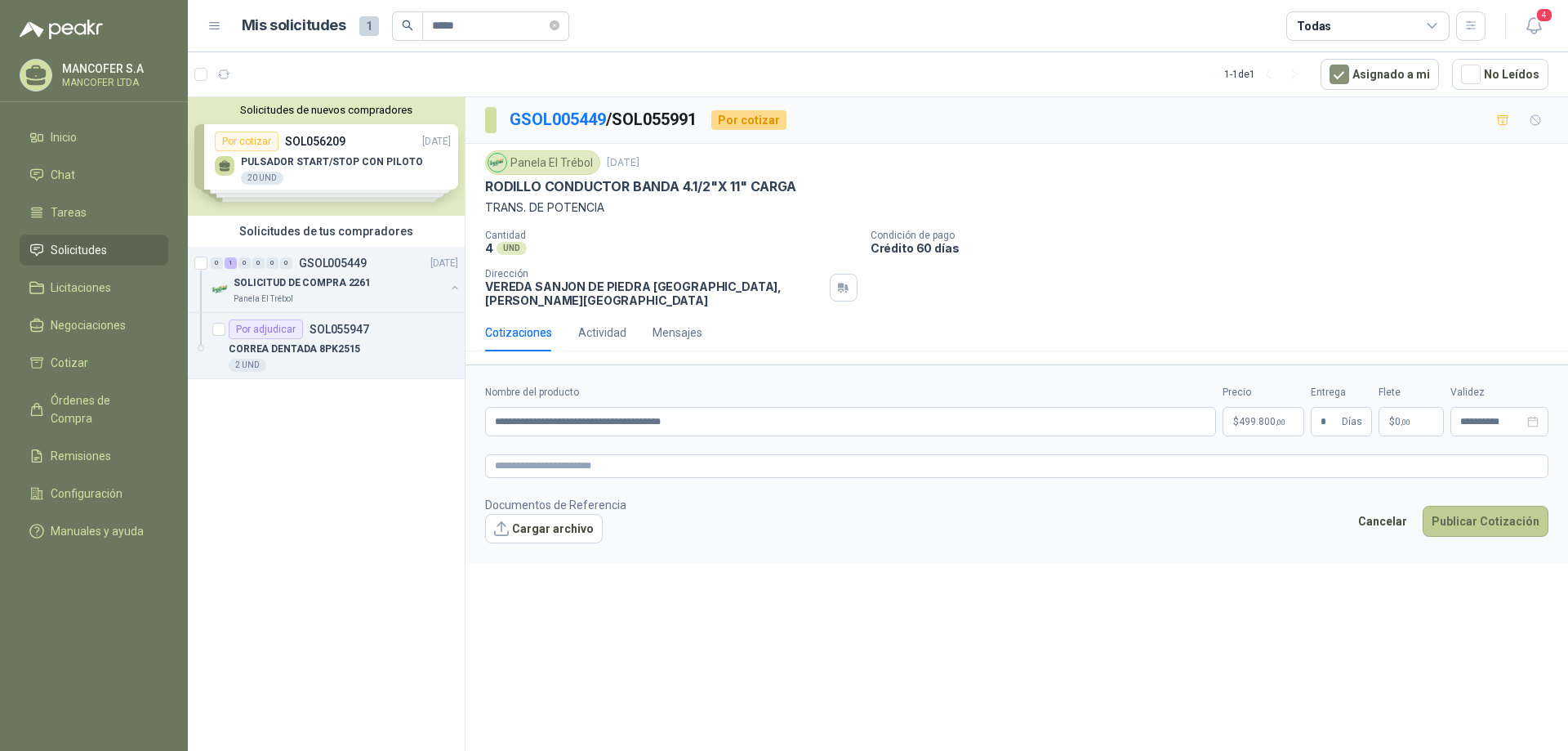
click at [1511, 517] on button "Publicar Cotización" at bounding box center [1486, 521] width 126 height 31
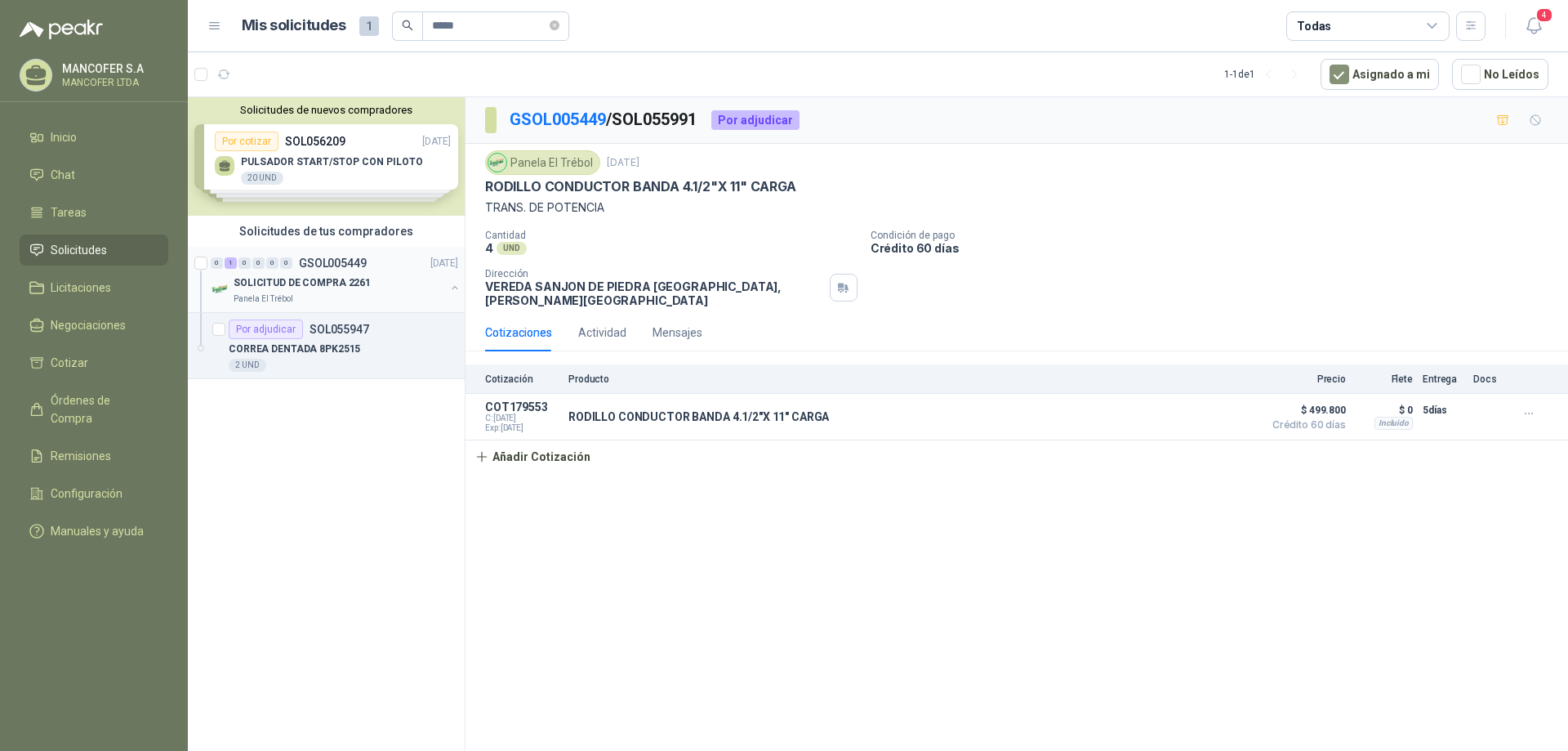
click at [346, 262] on p "GSOL005449" at bounding box center [333, 262] width 68 height 11
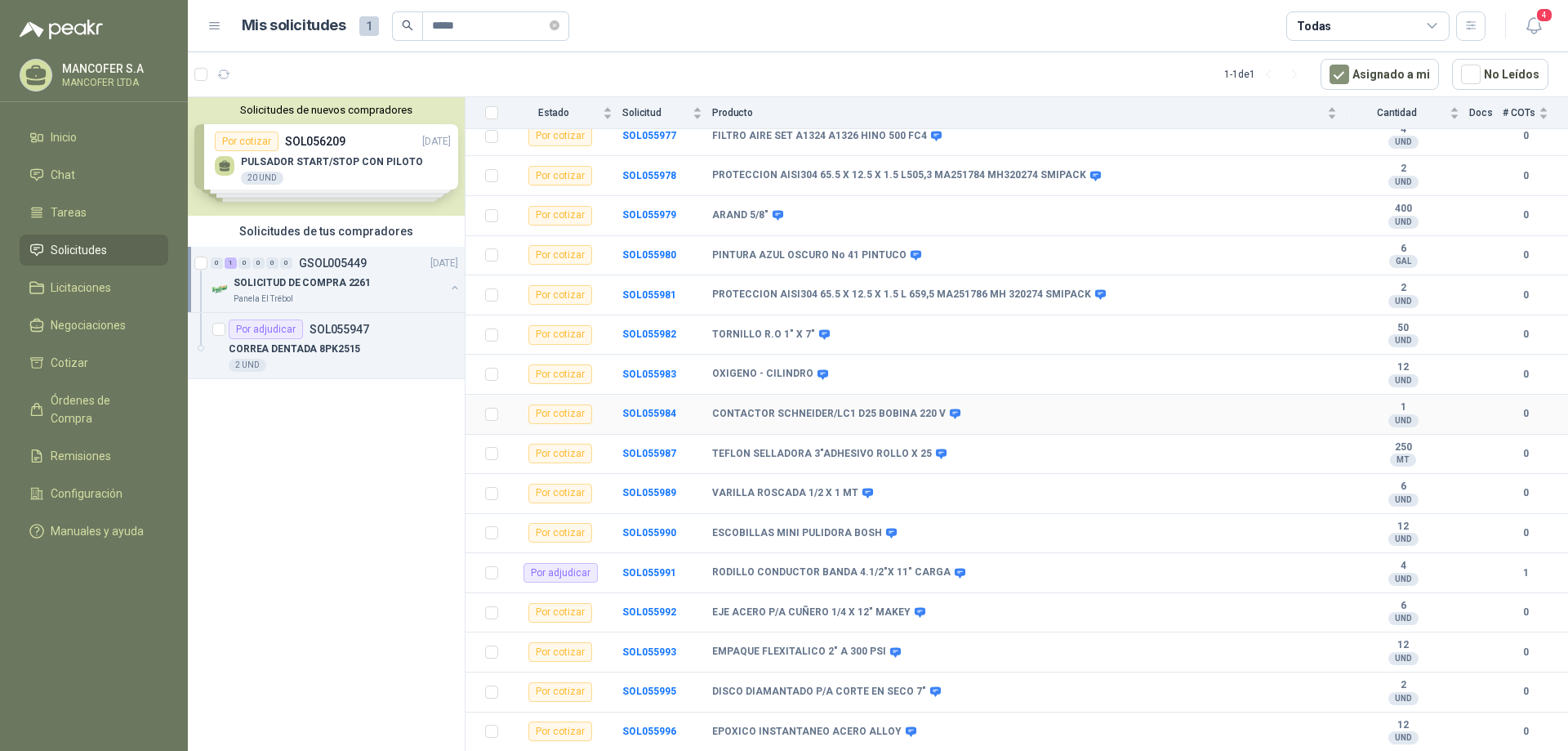
scroll to position [1345, 0]
